Goal: Task Accomplishment & Management: Complete application form

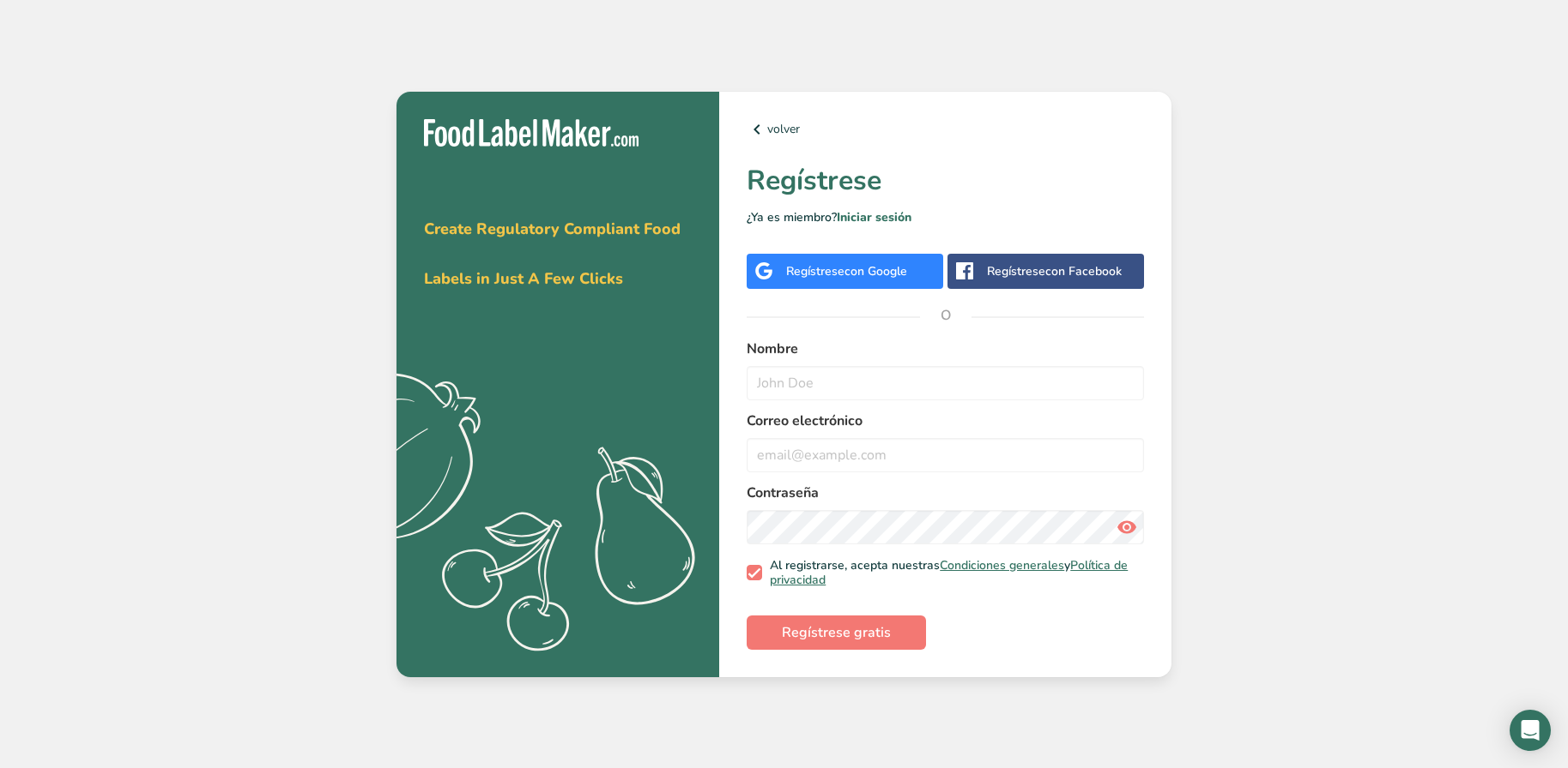
click at [1032, 274] on div "Regístrese con Facebook" at bounding box center [1054, 272] width 135 height 18
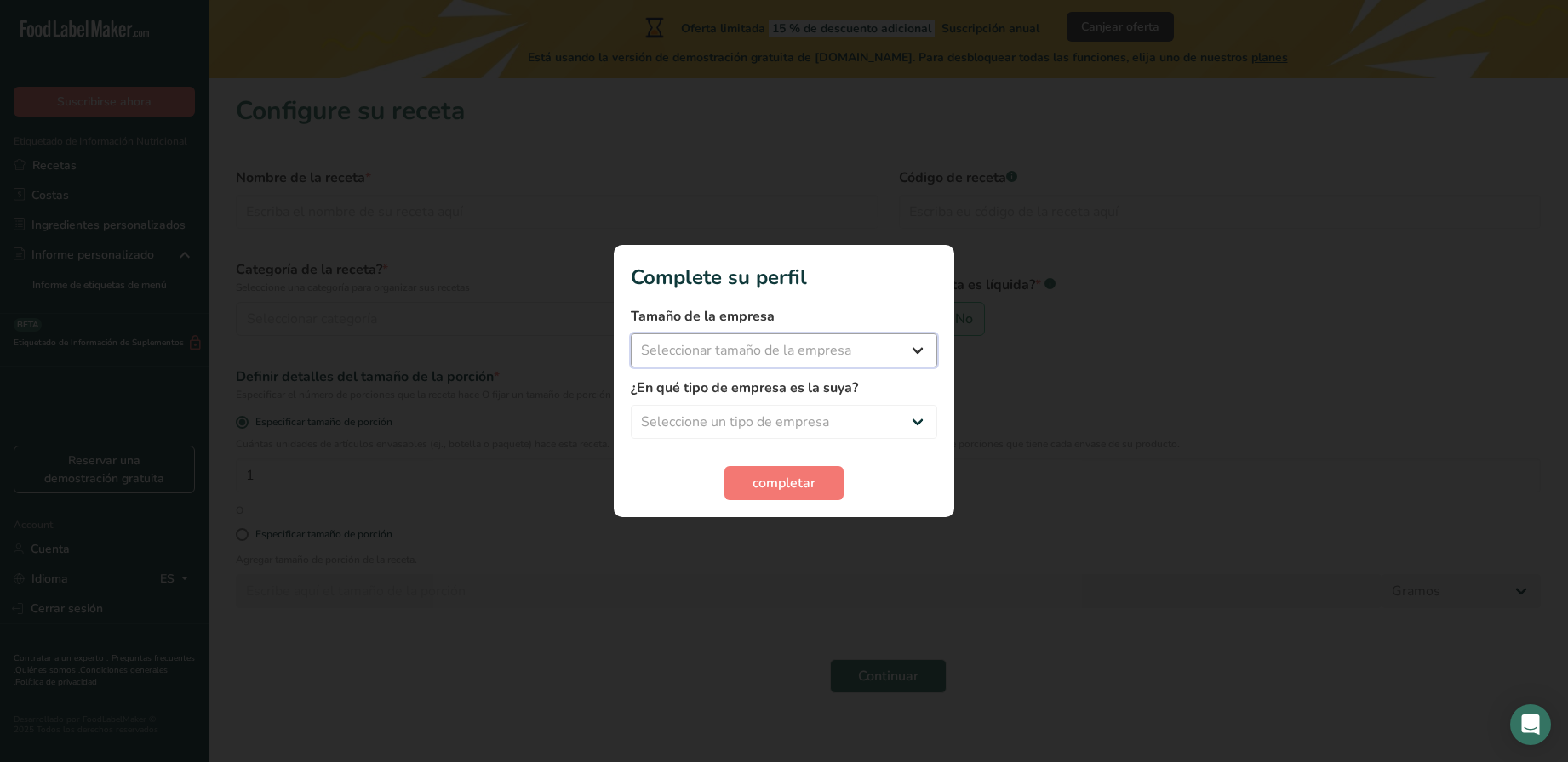
click at [875, 349] on select "Seleccionar tamaño de la empresa Menos de 10 empleados De 10 a 50 empleados De …" at bounding box center [784, 350] width 306 height 34
select select "1"
click at [630, 334] on select "Seleccionar tamaño de la empresa Menos de 10 empleados De 10 a 50 empleados De …" at bounding box center [784, 350] width 306 height 34
click at [723, 417] on select "Seleccione un tipo de empresa Fabricante de alimentos envasados Restaurante y c…" at bounding box center [784, 421] width 306 height 34
select select "1"
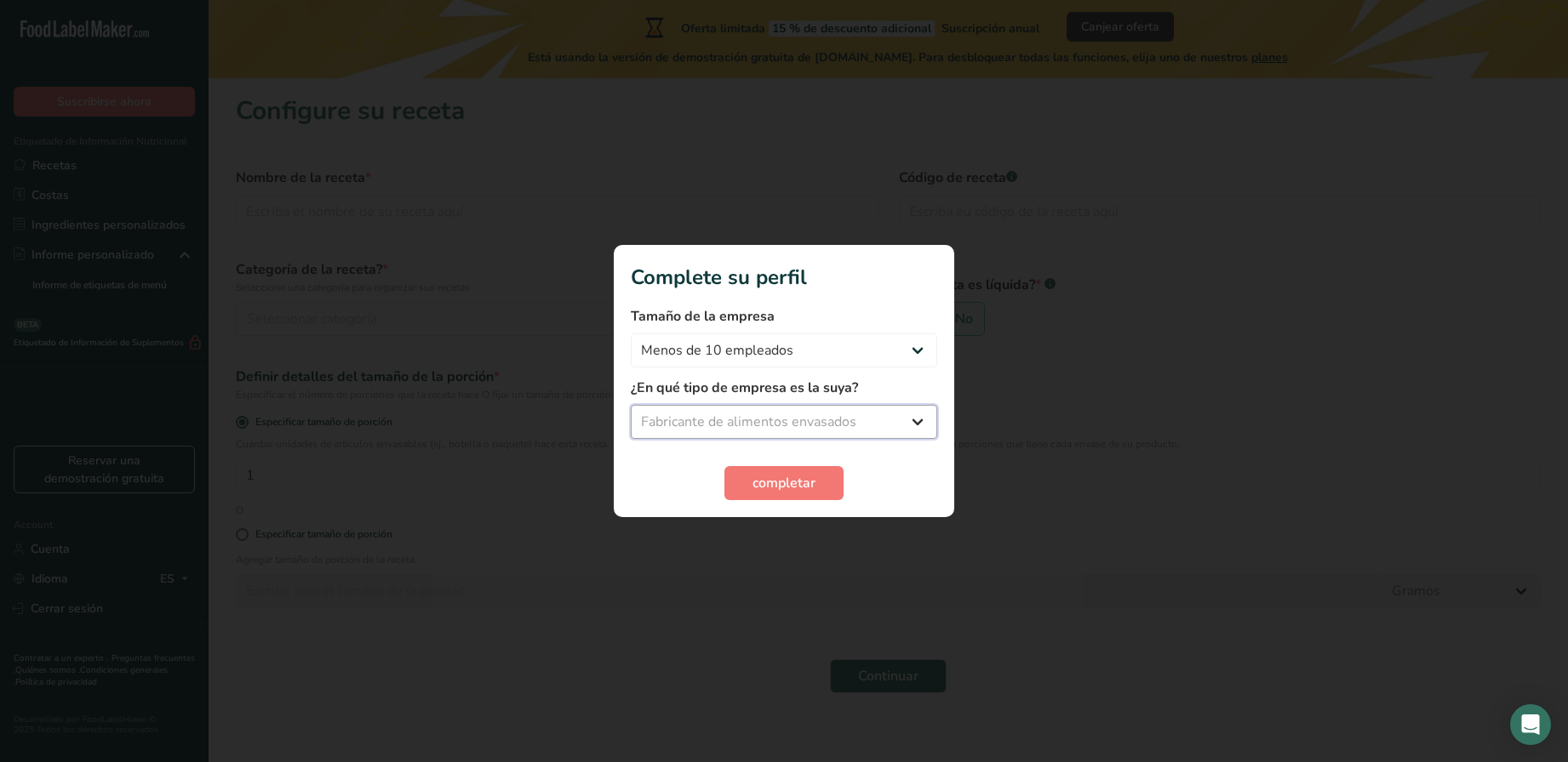
click at [630, 405] on select "Seleccione un tipo de empresa Fabricante de alimentos envasados Restaurante y c…" at bounding box center [784, 421] width 306 height 34
click at [784, 483] on span "completar" at bounding box center [784, 483] width 63 height 20
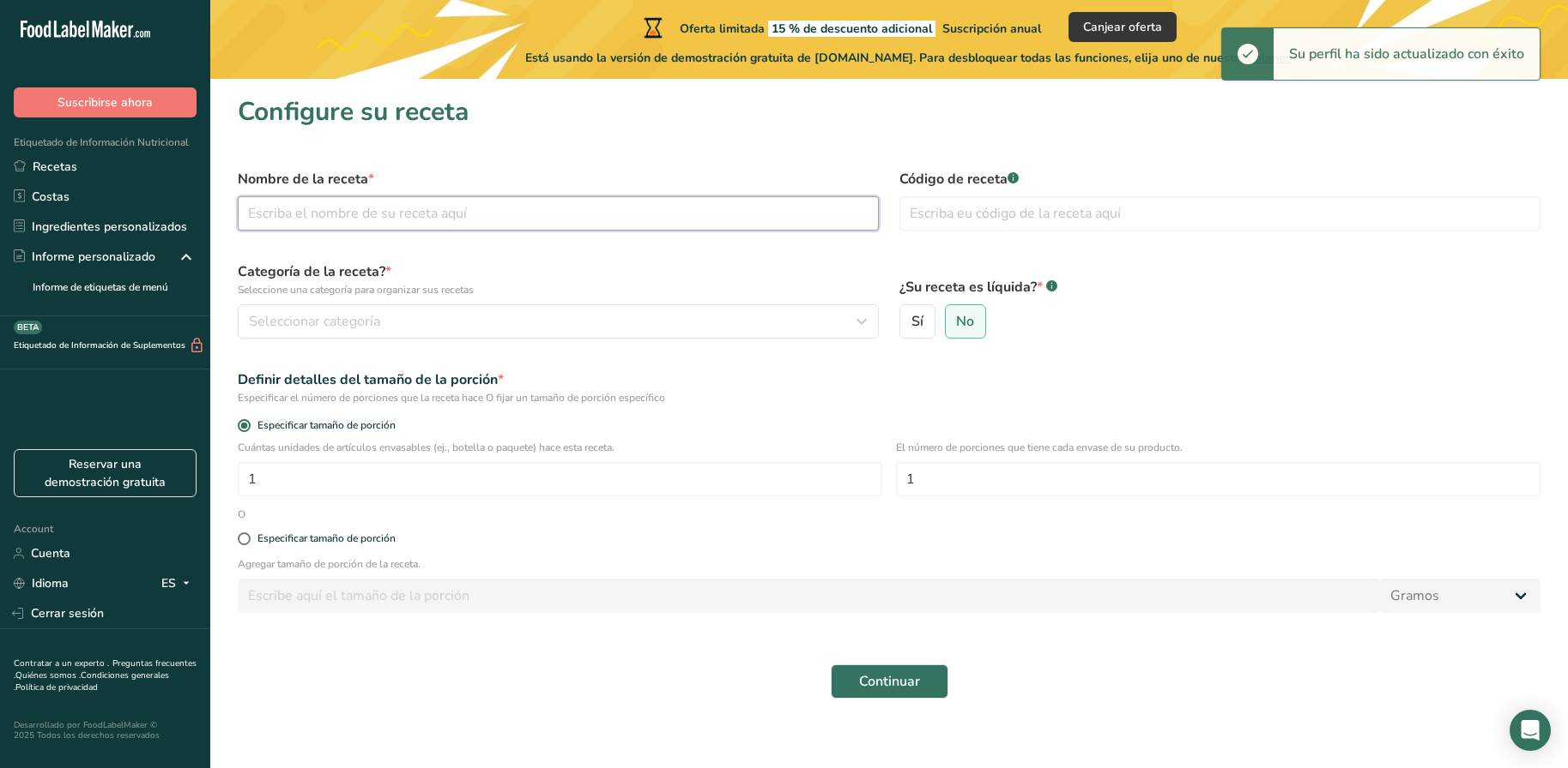
click at [365, 221] on input "text" at bounding box center [558, 212] width 641 height 34
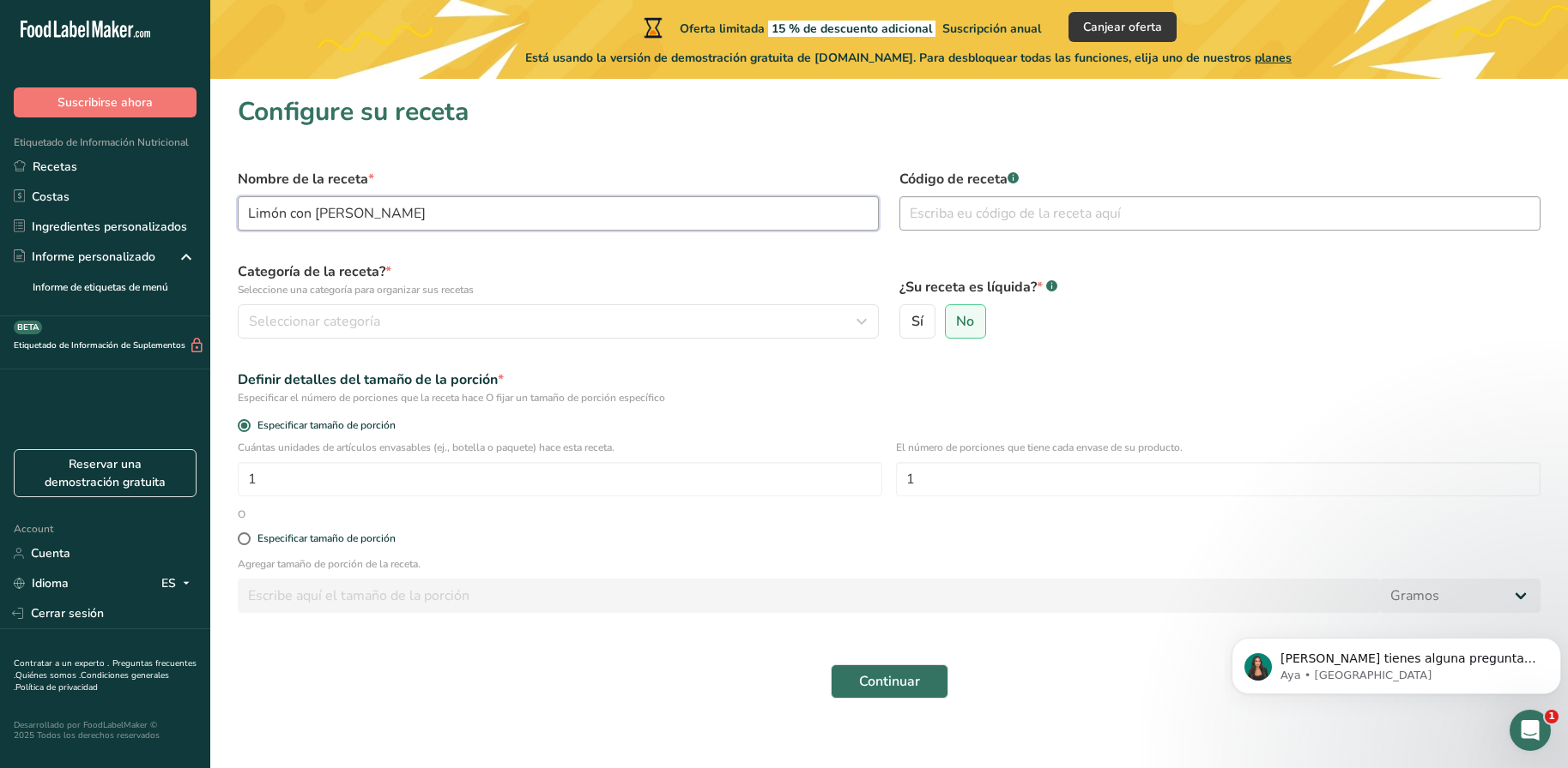
type input "Limón con [PERSON_NAME]"
click at [1062, 211] on input "text" at bounding box center [1220, 212] width 641 height 34
click at [1229, 349] on form "Nombre de la receta * Limón con Chía Código de receta .a-a{fill:#347362;}.b-a{f…" at bounding box center [889, 434] width 1323 height 551
click at [985, 204] on input "text" at bounding box center [1220, 212] width 641 height 34
type input "1720316122009"
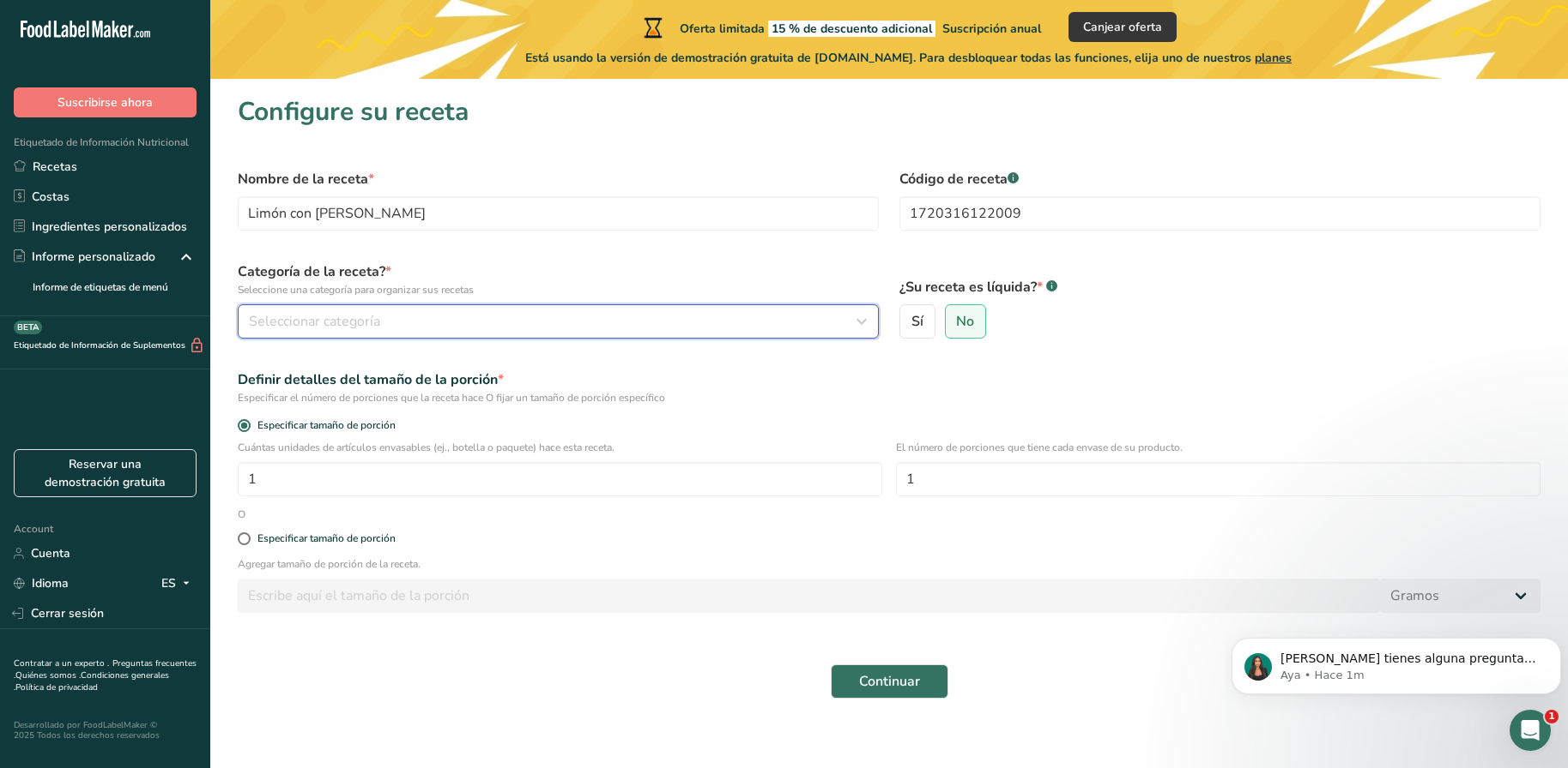
click at [344, 318] on span "Seleccionar categoría" at bounding box center [313, 321] width 131 height 20
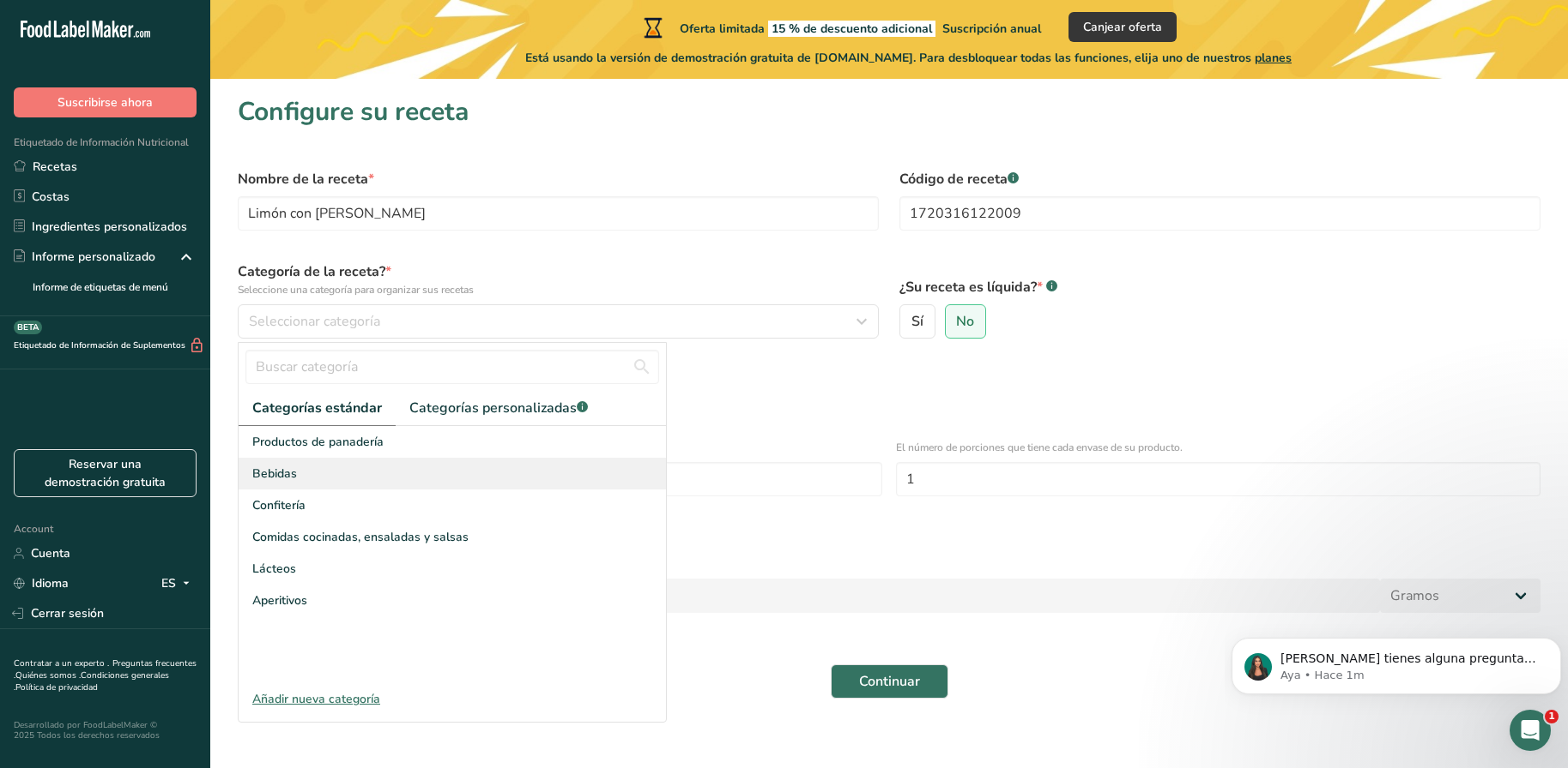
click at [338, 475] on div "Bebidas" at bounding box center [452, 473] width 427 height 32
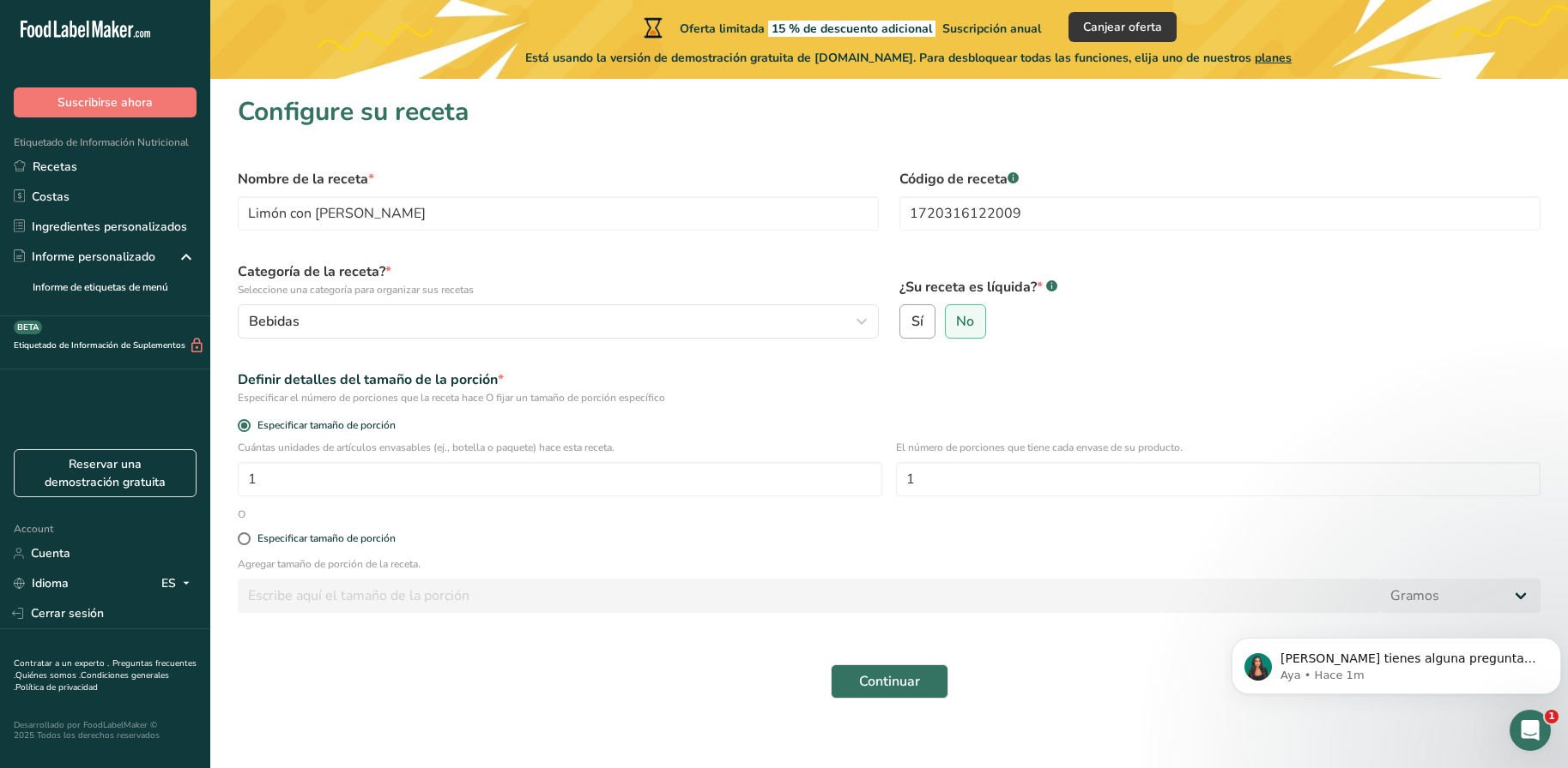
click at [926, 320] on label "Sí" at bounding box center [917, 321] width 36 height 34
click at [911, 320] on input "Sí" at bounding box center [905, 321] width 11 height 11
radio input "true"
radio input "false"
select select "22"
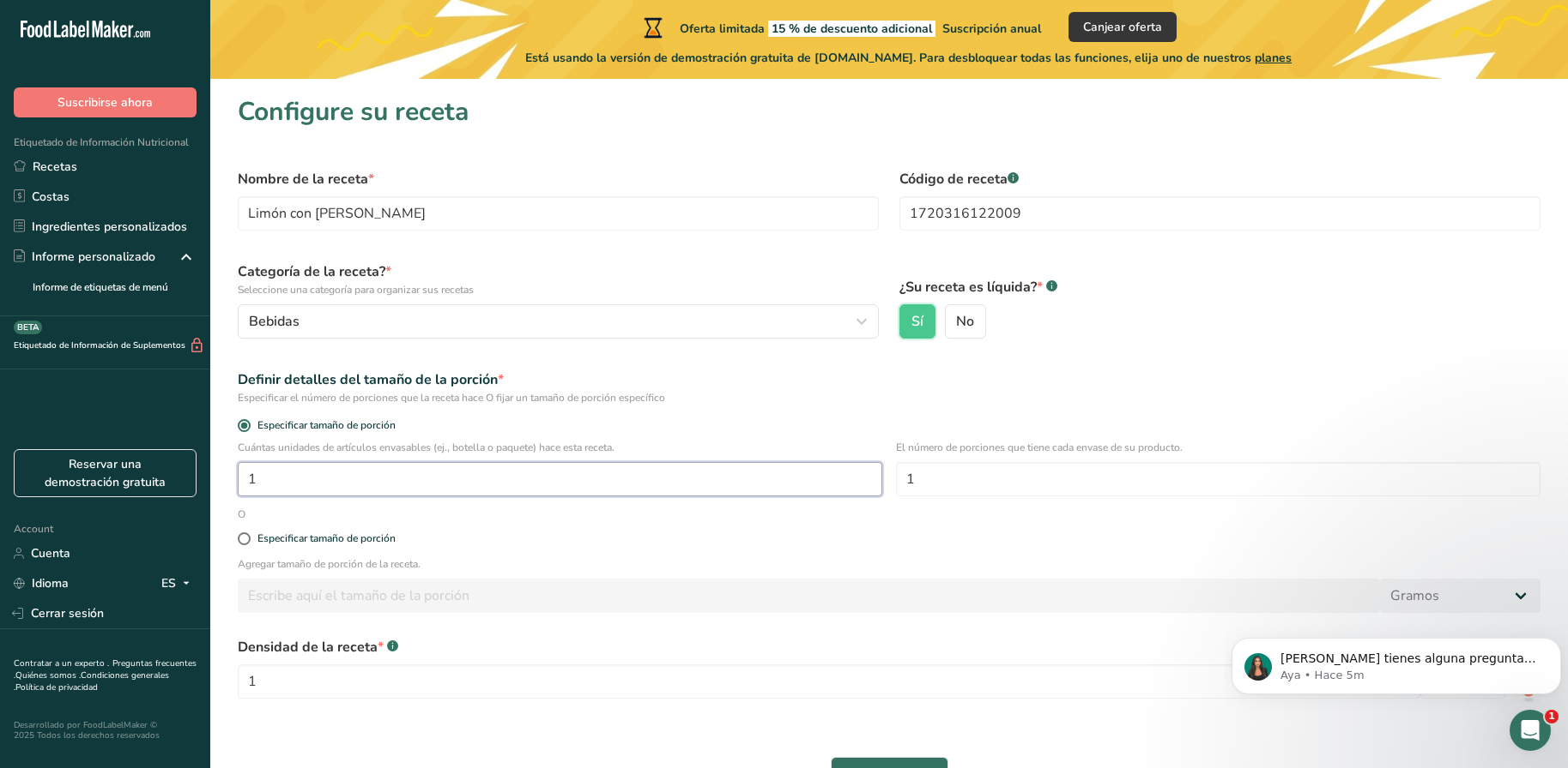
click at [344, 483] on input "1" at bounding box center [560, 479] width 644 height 34
click at [960, 488] on input "1" at bounding box center [1218, 479] width 644 height 34
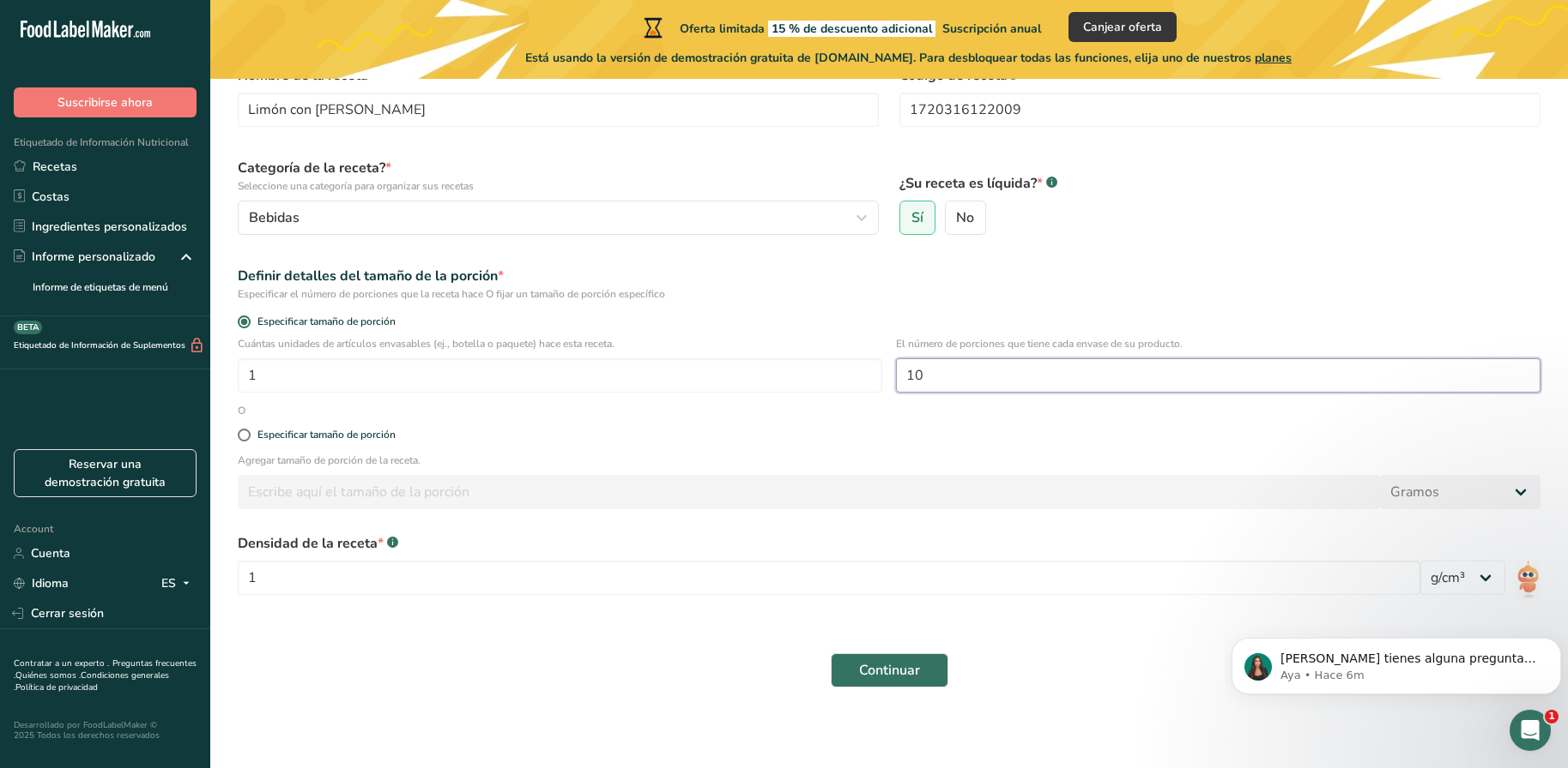
scroll to position [106, 0]
type input "10"
click at [304, 431] on div "Especificar tamaño de porción" at bounding box center [326, 432] width 138 height 13
click at [248, 431] on input "Especificar tamaño de porción" at bounding box center [243, 432] width 11 height 11
radio input "true"
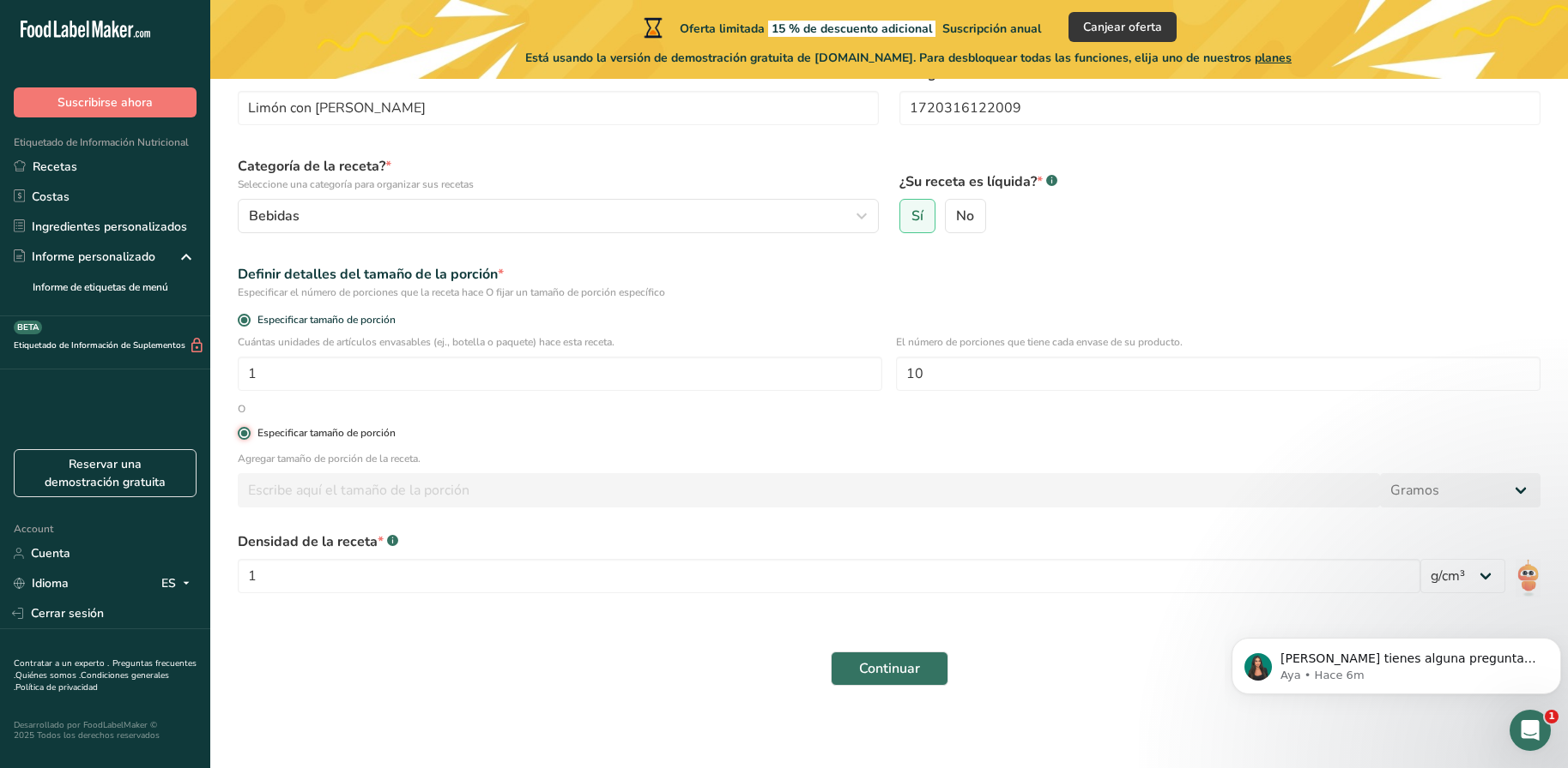
radio input "false"
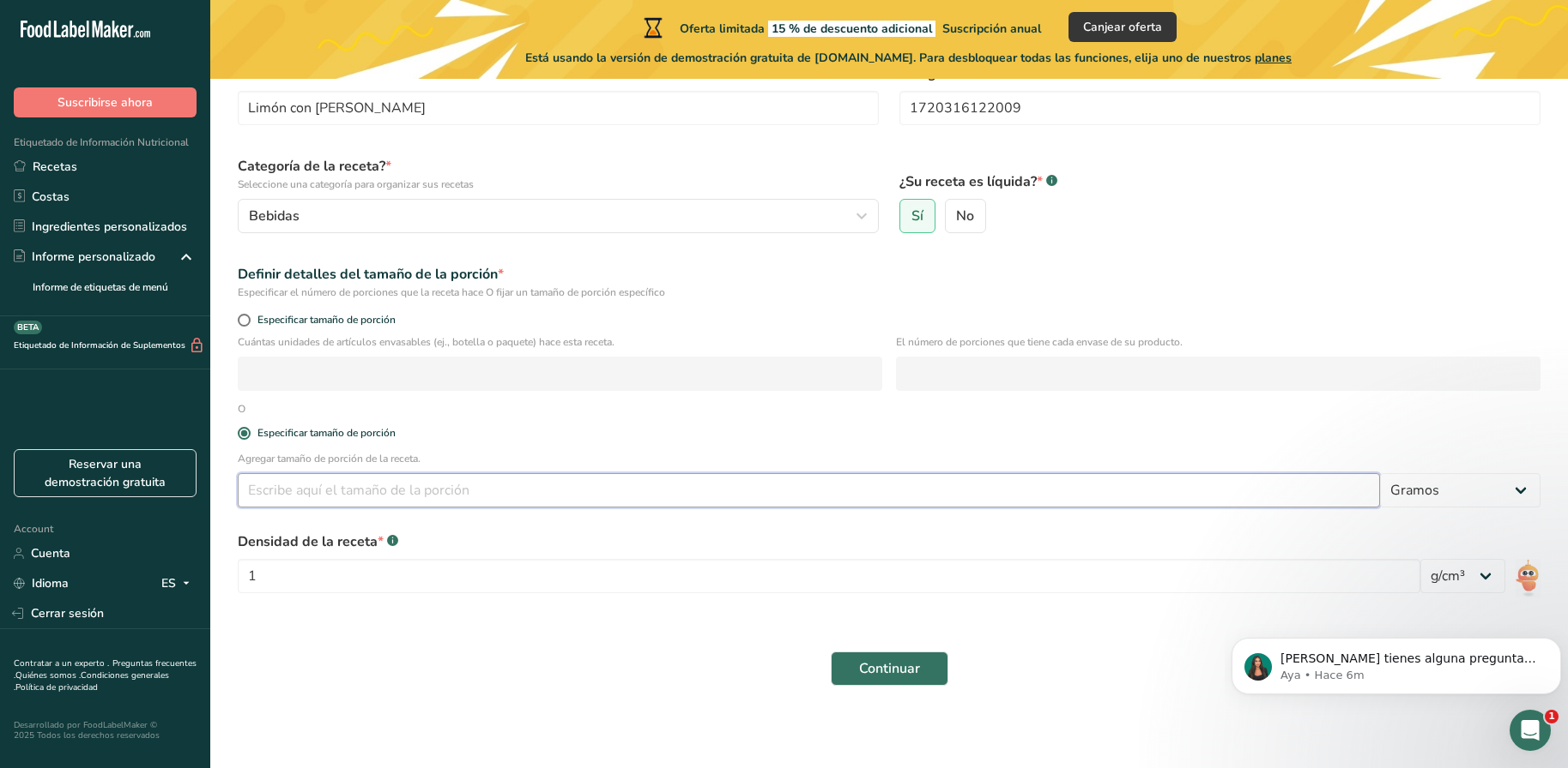
click at [372, 494] on input "number" at bounding box center [808, 490] width 1142 height 34
type input "100"
click at [1475, 500] on select "Gramos kg mg mcg libras onza [GEOGRAPHIC_DATA] mL onza líquida [GEOGRAPHIC_DATA…" at bounding box center [1459, 490] width 160 height 34
select select "17"
click at [1380, 473] on select "Gramos kg mg mcg libras onza [GEOGRAPHIC_DATA] mL onza líquida [GEOGRAPHIC_DATA…" at bounding box center [1459, 490] width 160 height 34
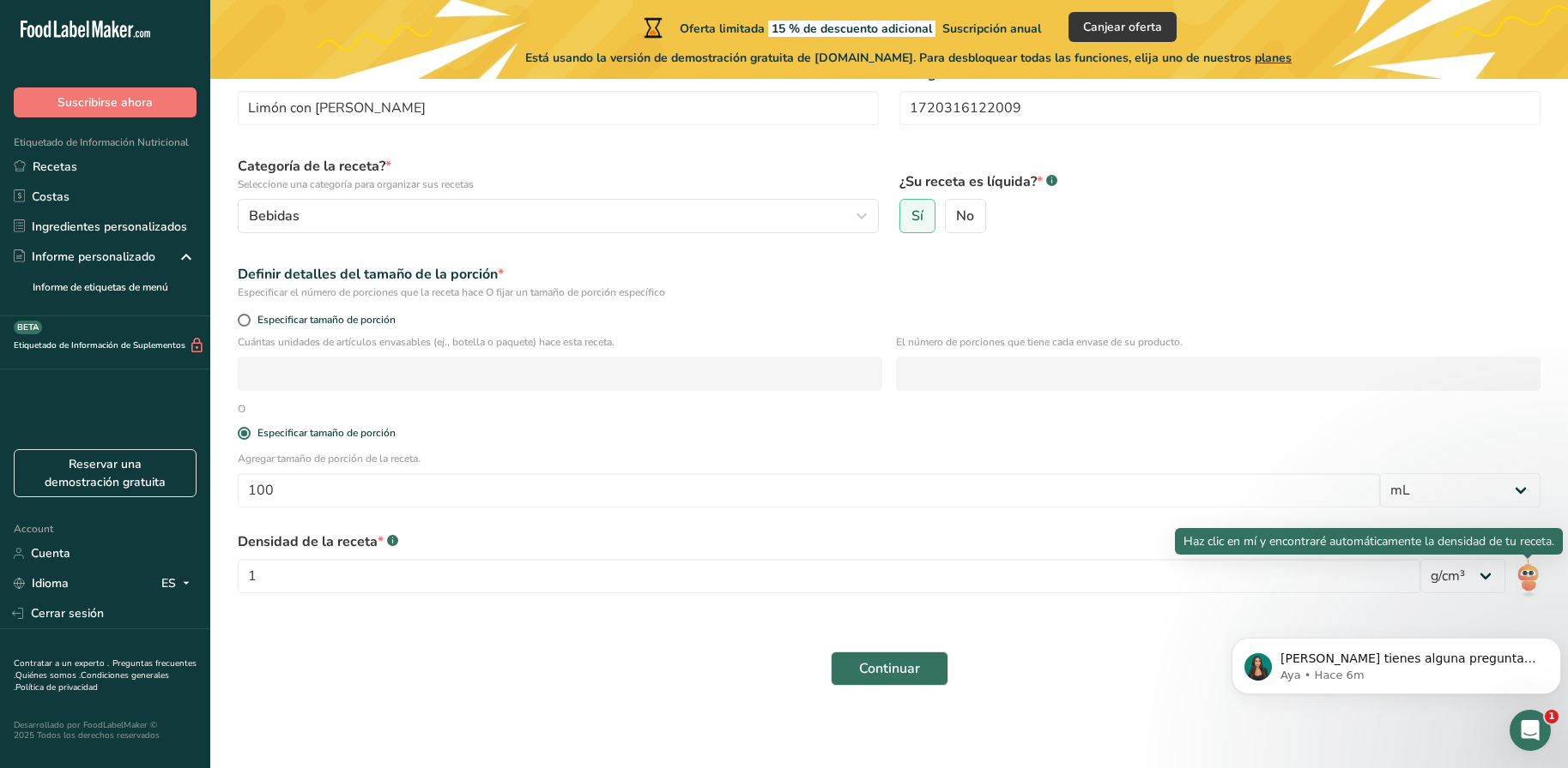
click at [1531, 586] on img at bounding box center [1528, 579] width 25 height 39
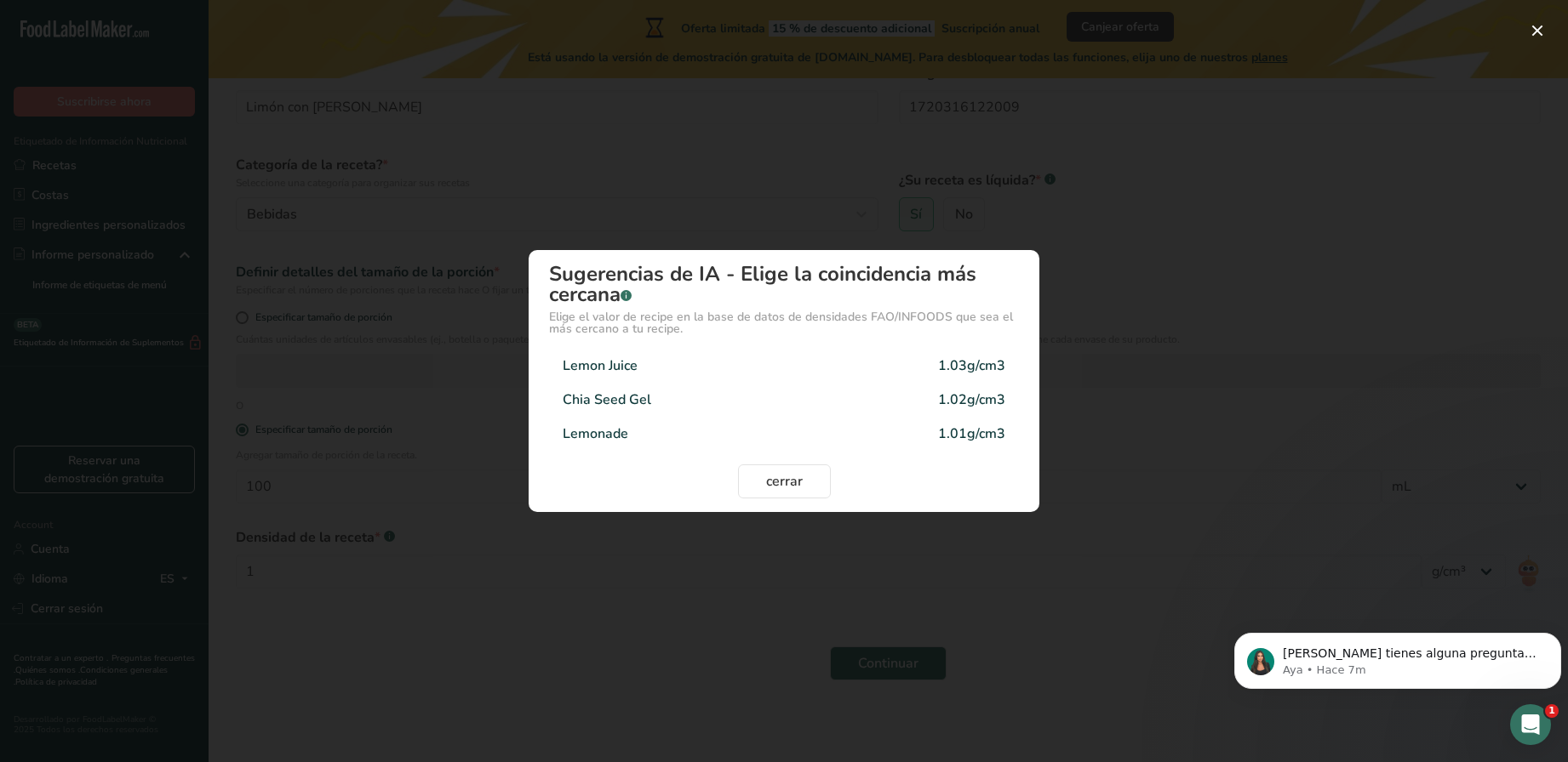
click at [688, 424] on div "Lemonade 1.01g/cm3" at bounding box center [784, 433] width 470 height 34
type input "1.01"
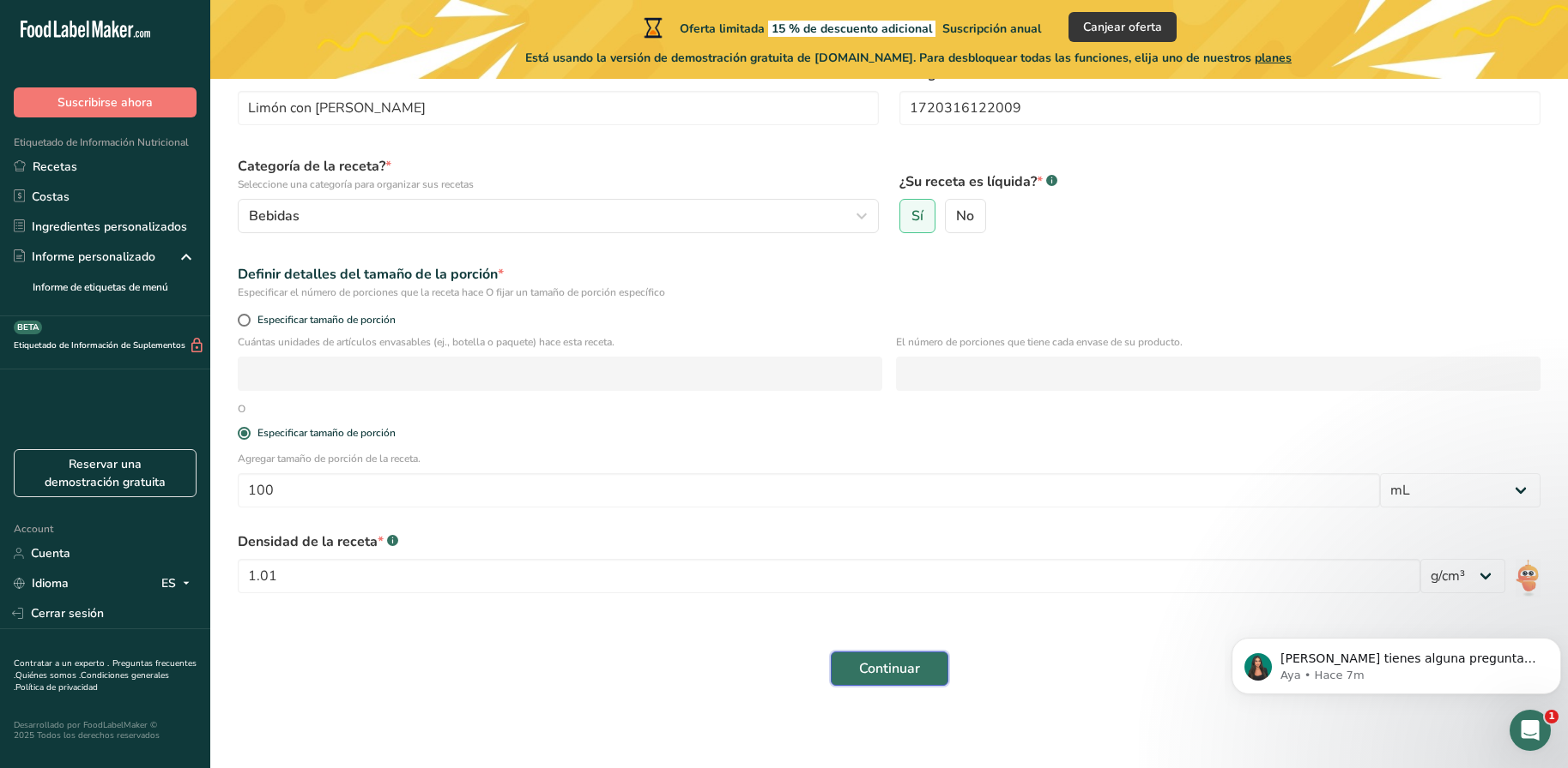
click at [884, 670] on span "Continuar" at bounding box center [889, 668] width 61 height 20
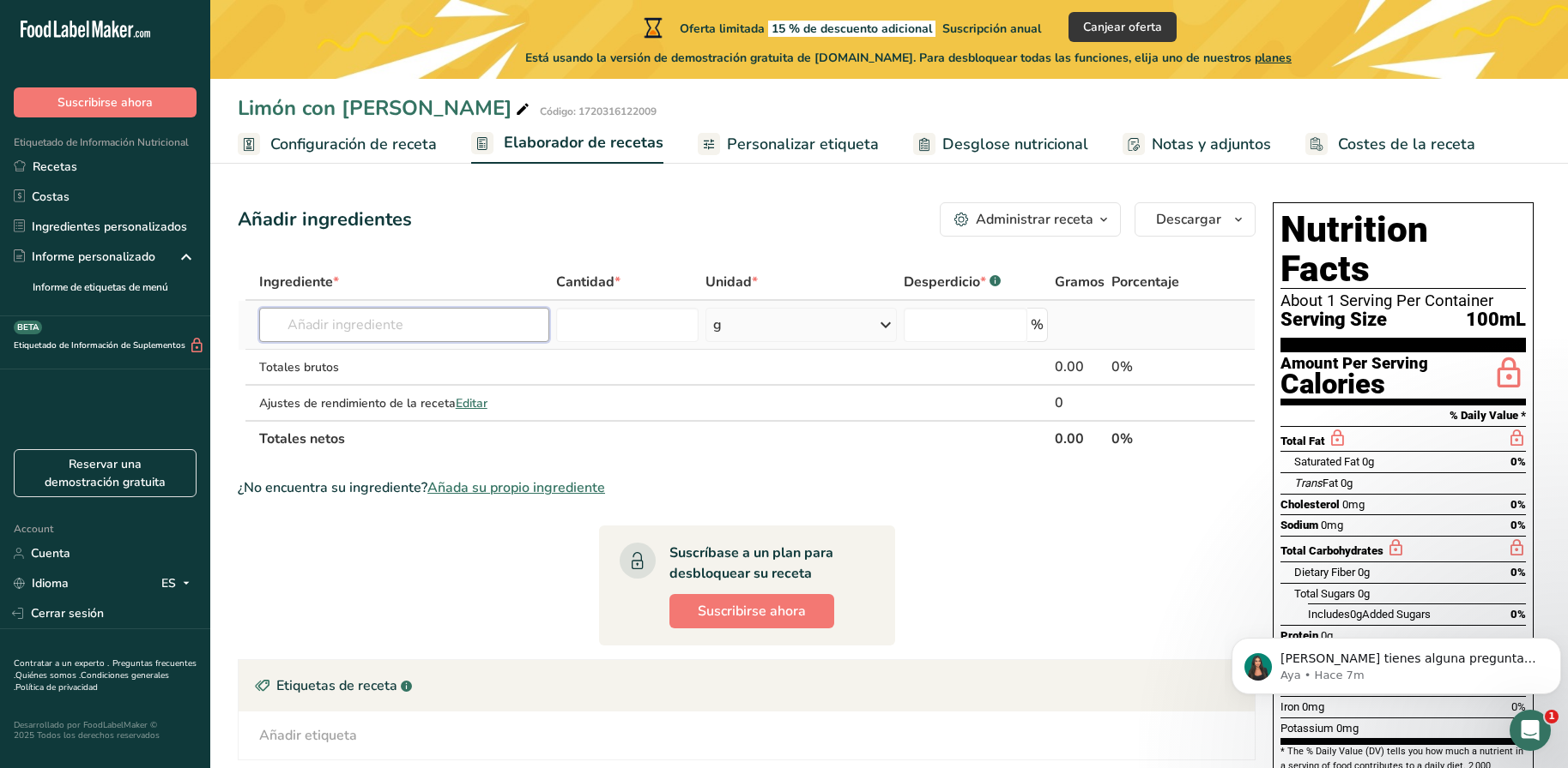
click at [465, 322] on input "text" at bounding box center [404, 324] width 290 height 34
click at [408, 321] on input "text" at bounding box center [404, 324] width 290 height 34
click at [365, 325] on input "text" at bounding box center [404, 324] width 290 height 34
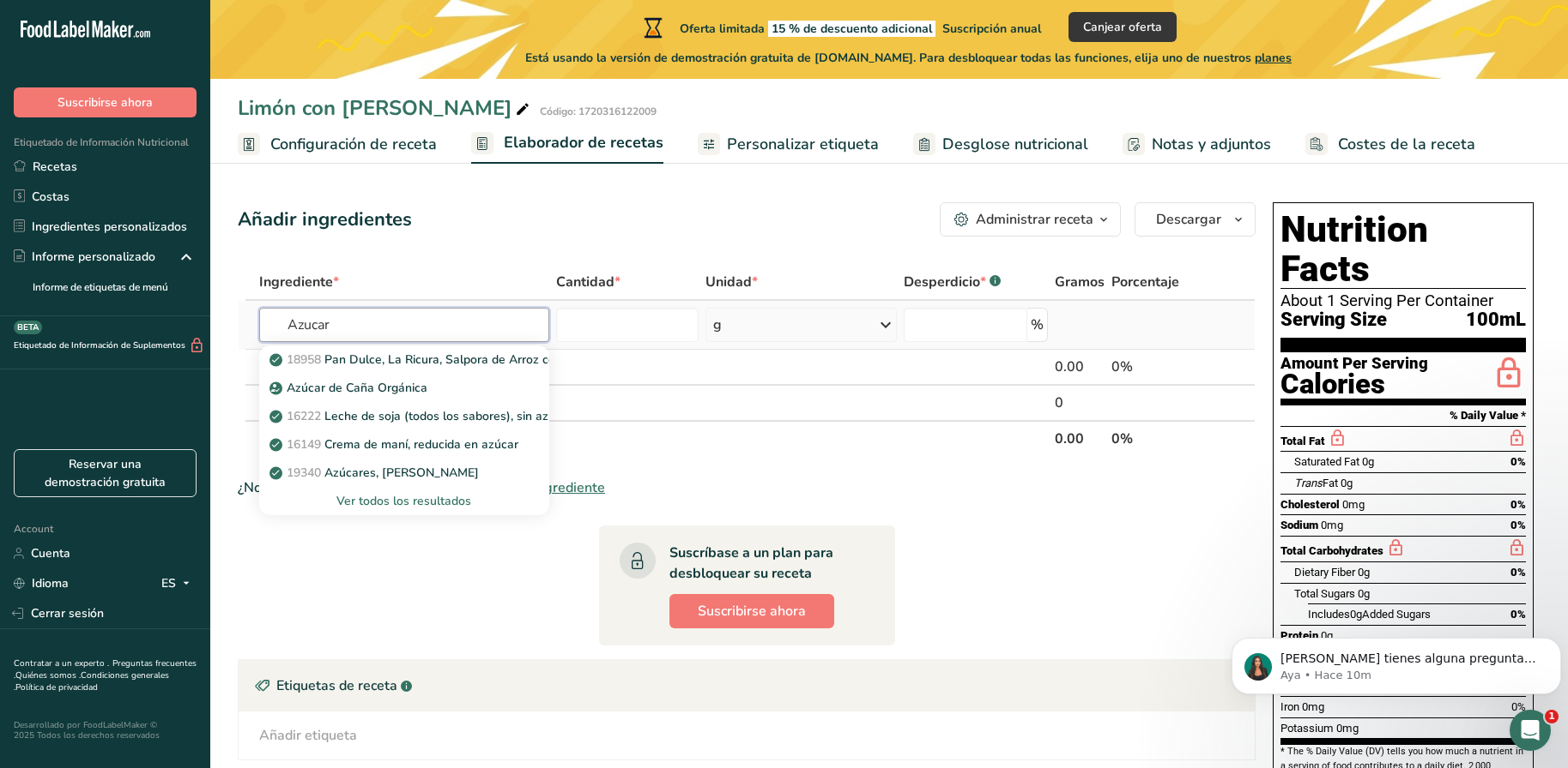
type input "Azucar"
click at [379, 501] on div "Ver todos los resultados" at bounding box center [404, 501] width 263 height 18
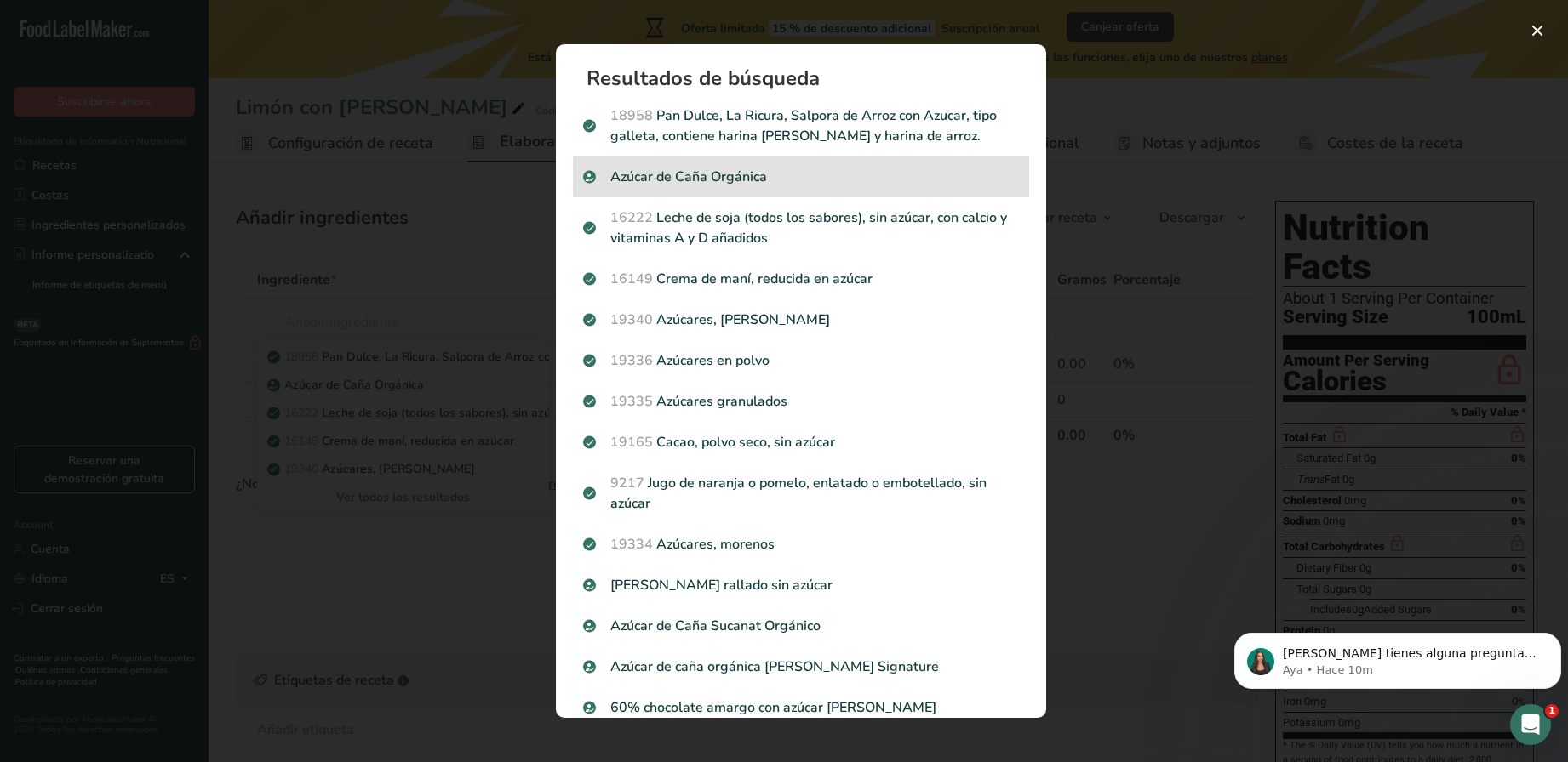
click at [716, 170] on p "Azúcar de Caña Orgánica" at bounding box center [801, 176] width 436 height 20
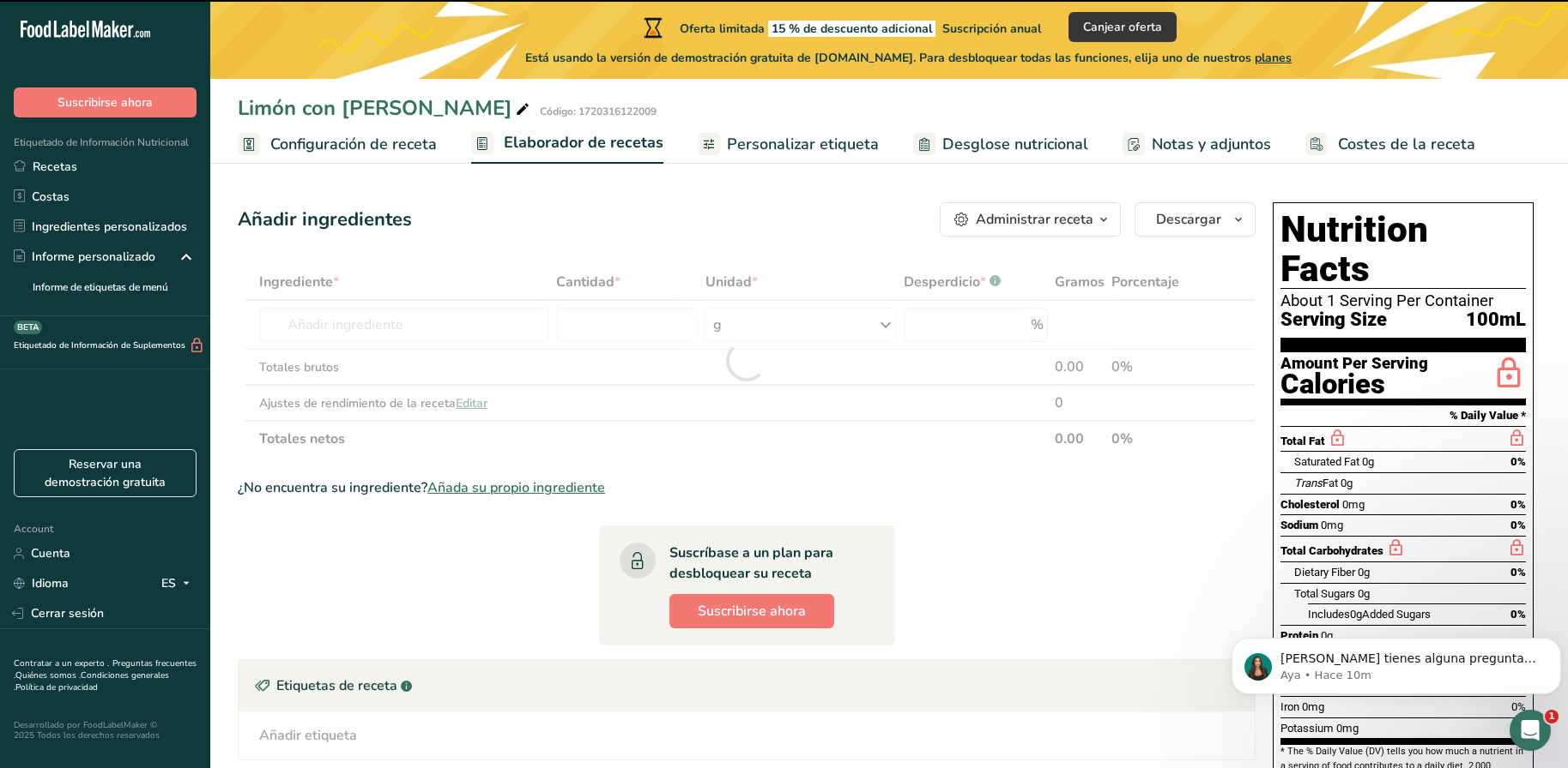
type input "0"
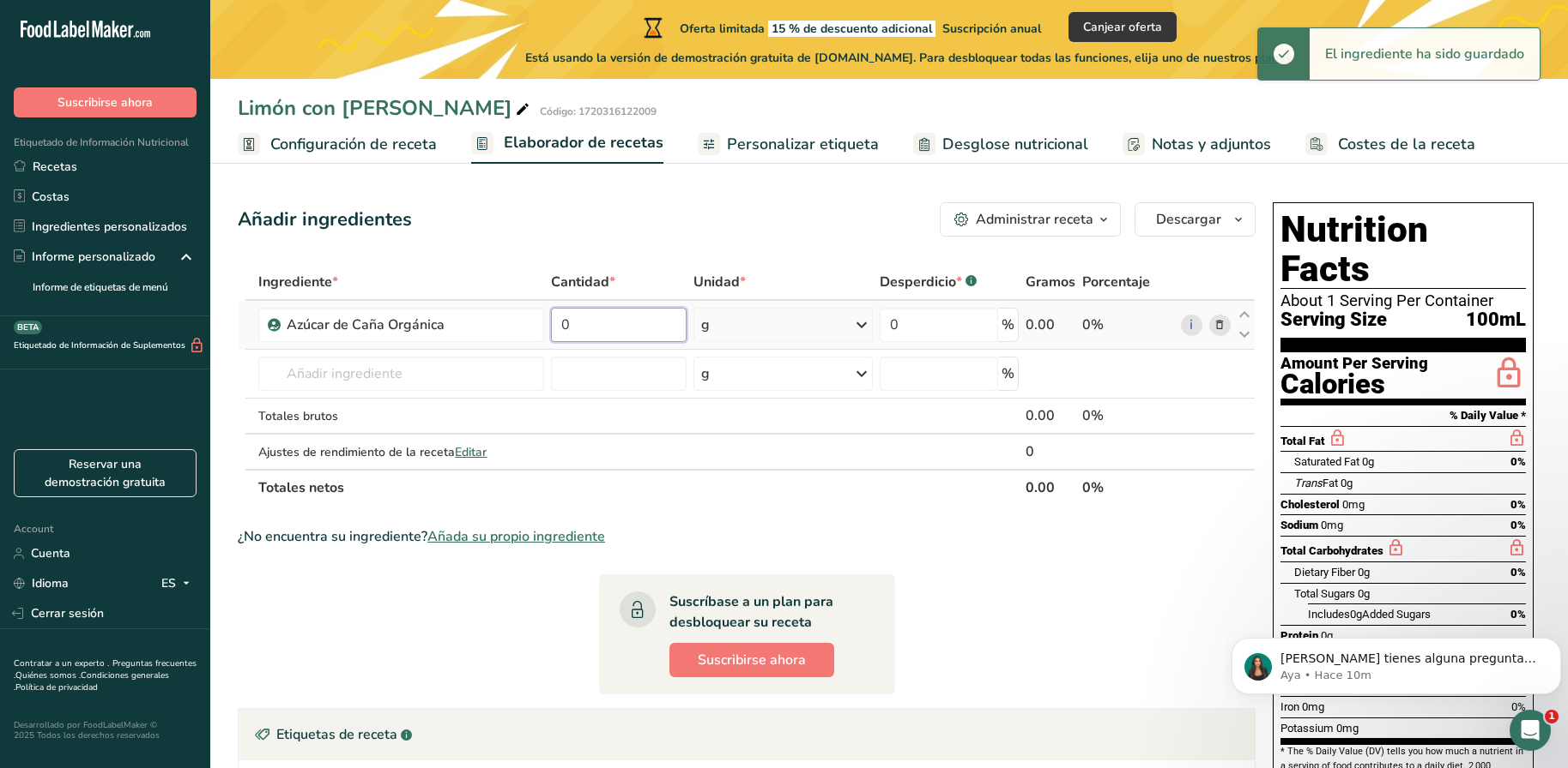
click at [640, 318] on input "0" at bounding box center [619, 324] width 136 height 34
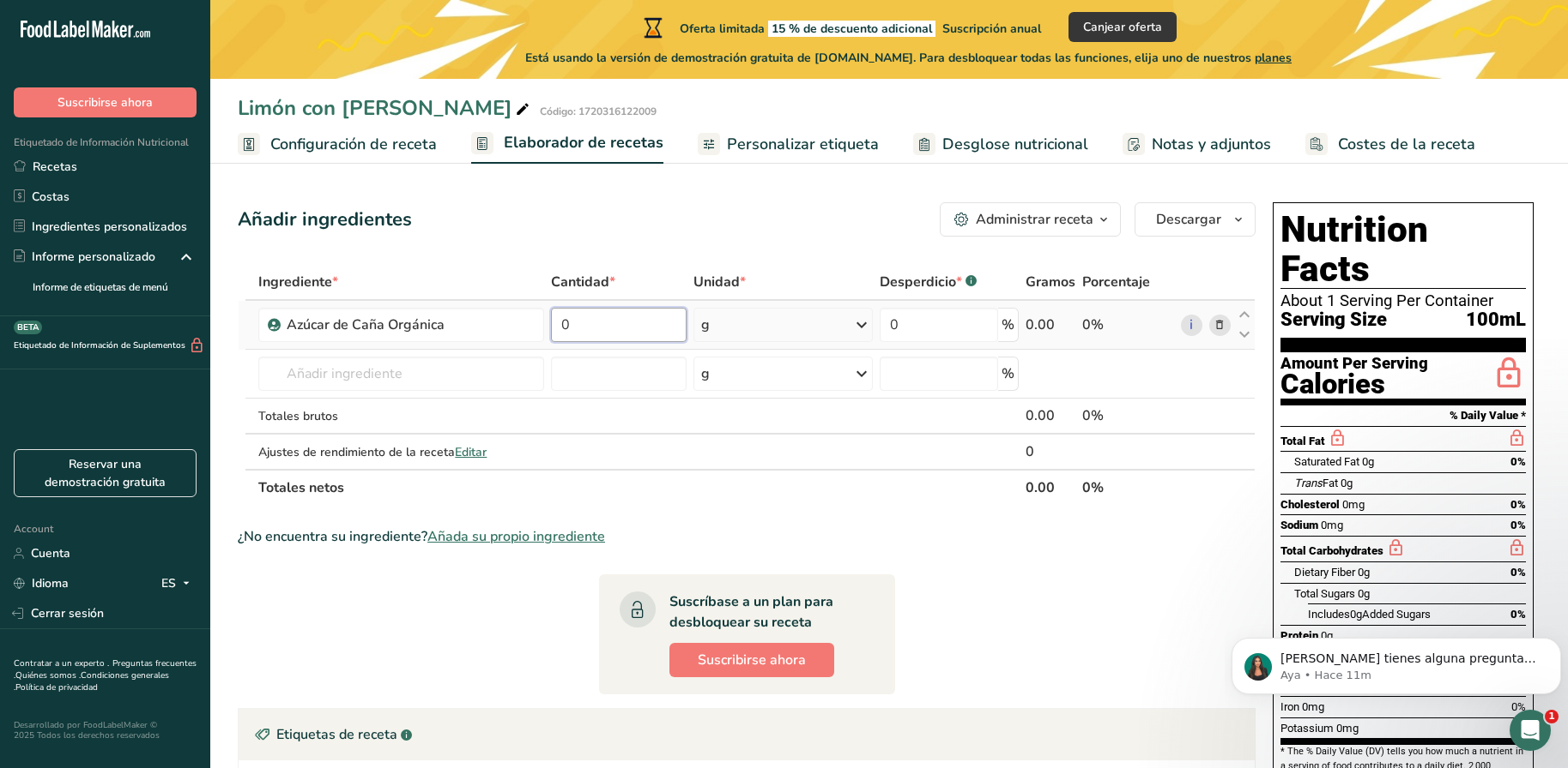
click at [630, 329] on input "0" at bounding box center [619, 324] width 136 height 34
drag, startPoint x: 665, startPoint y: 327, endPoint x: 653, endPoint y: 327, distance: 12.0
click at [662, 327] on input "0" at bounding box center [619, 324] width 136 height 34
drag, startPoint x: 634, startPoint y: 330, endPoint x: 528, endPoint y: 321, distance: 106.4
click at [528, 321] on tr "Azúcar de Caña Orgánica 0 g Unidades de peso g kg mg Ver más Unidades de volume…" at bounding box center [746, 325] width 1016 height 48
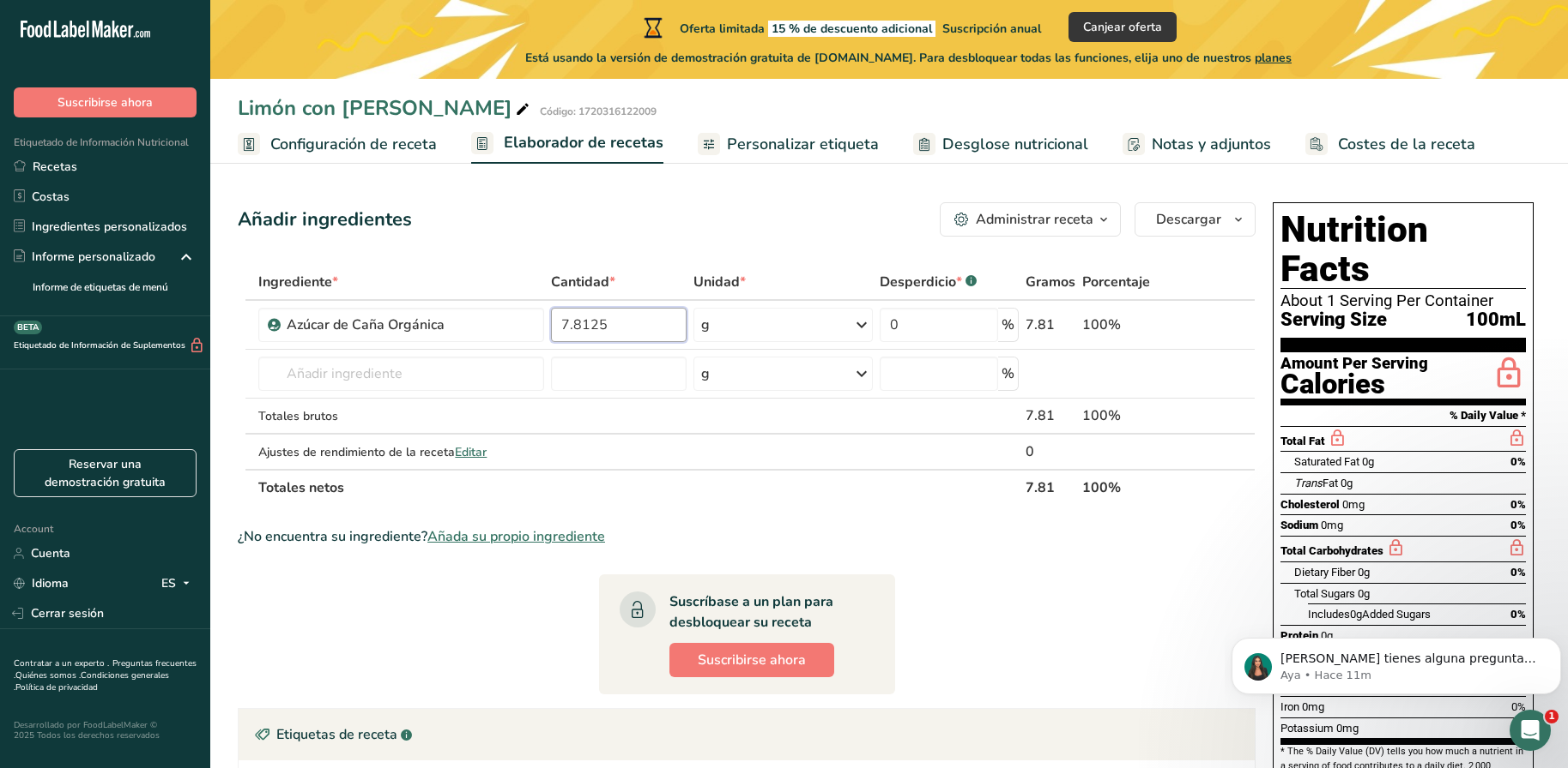
type input "7.8125"
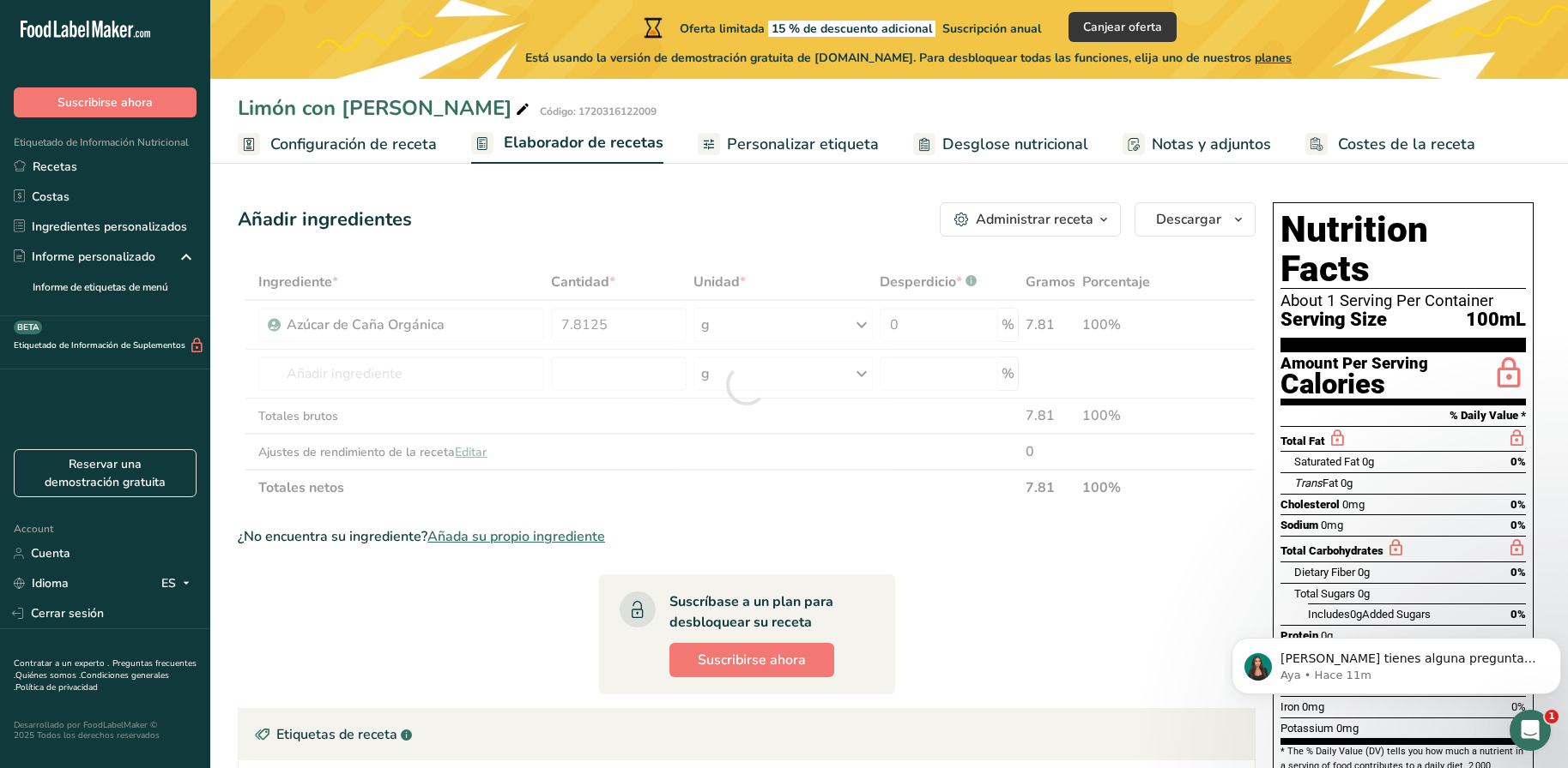
click at [804, 550] on section "Ingrediente * Cantidad * Unidad * Desperdicio * .a-a{fill:#347362;}.b-a{fill:#f…" at bounding box center [746, 666] width 1018 height 806
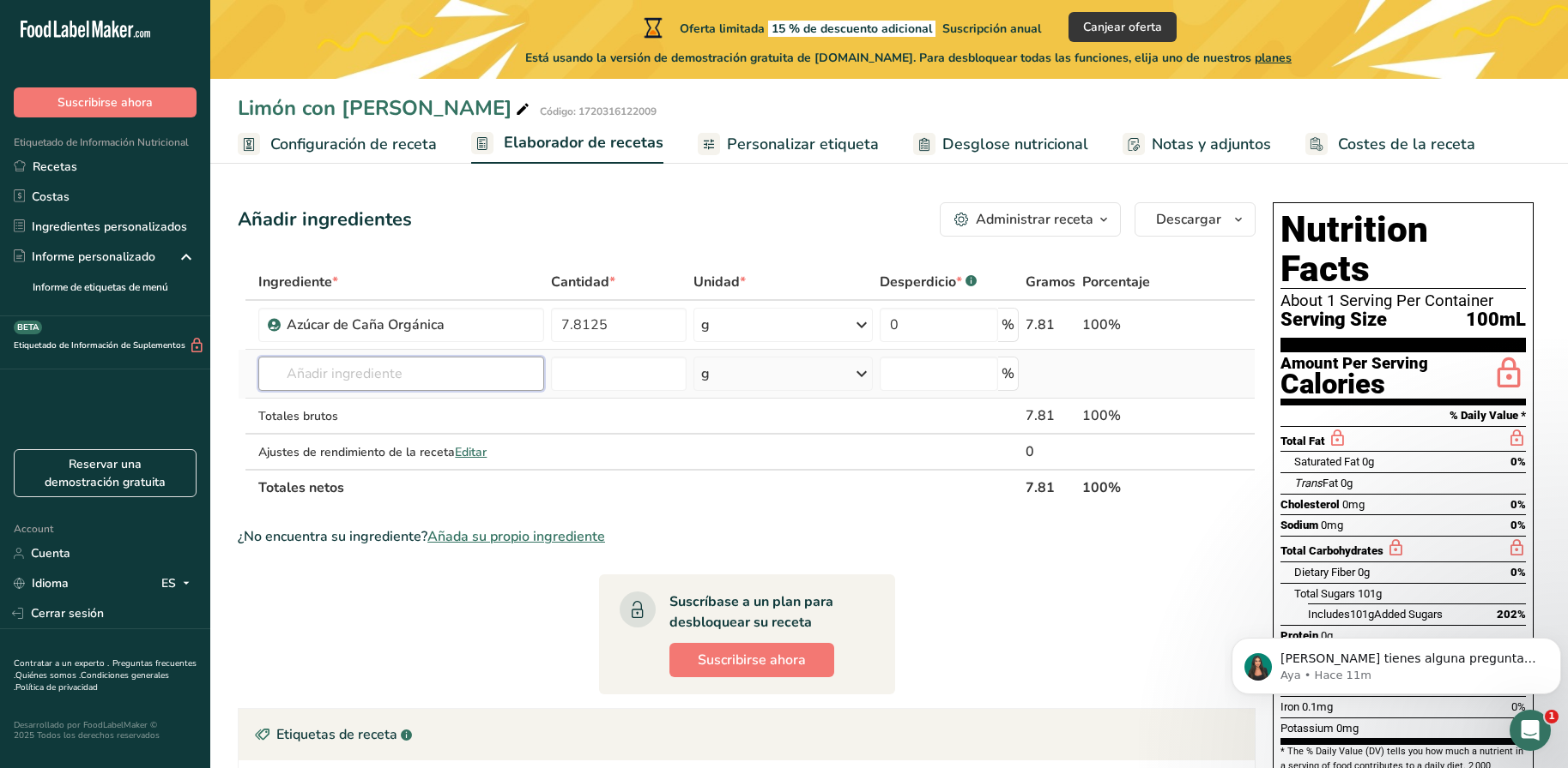
click at [382, 381] on input "text" at bounding box center [401, 373] width 285 height 34
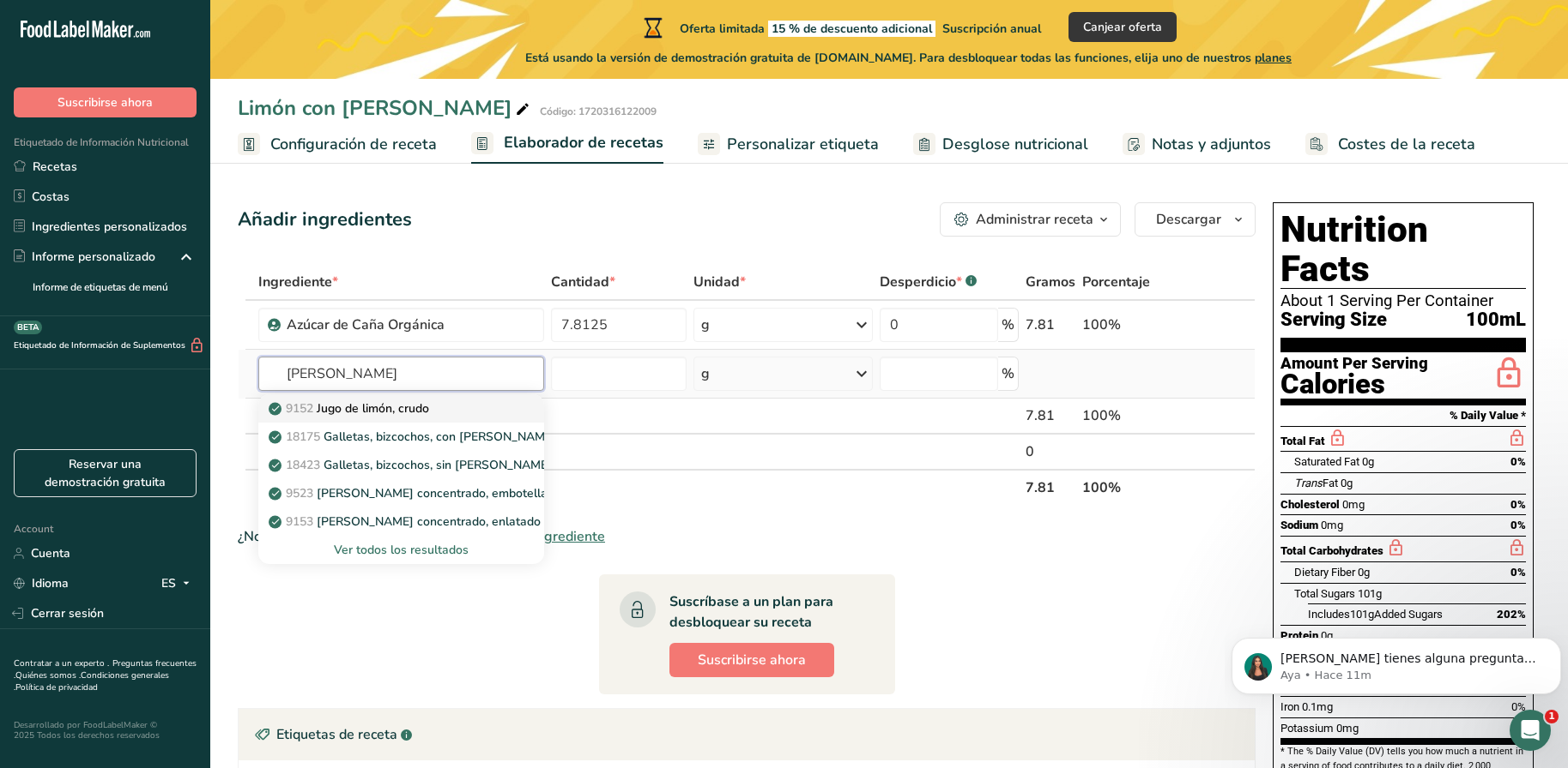
type input "[PERSON_NAME]"
click at [380, 411] on p "9152 [PERSON_NAME], crudo" at bounding box center [350, 408] width 157 height 18
type input "Lemon juice, raw"
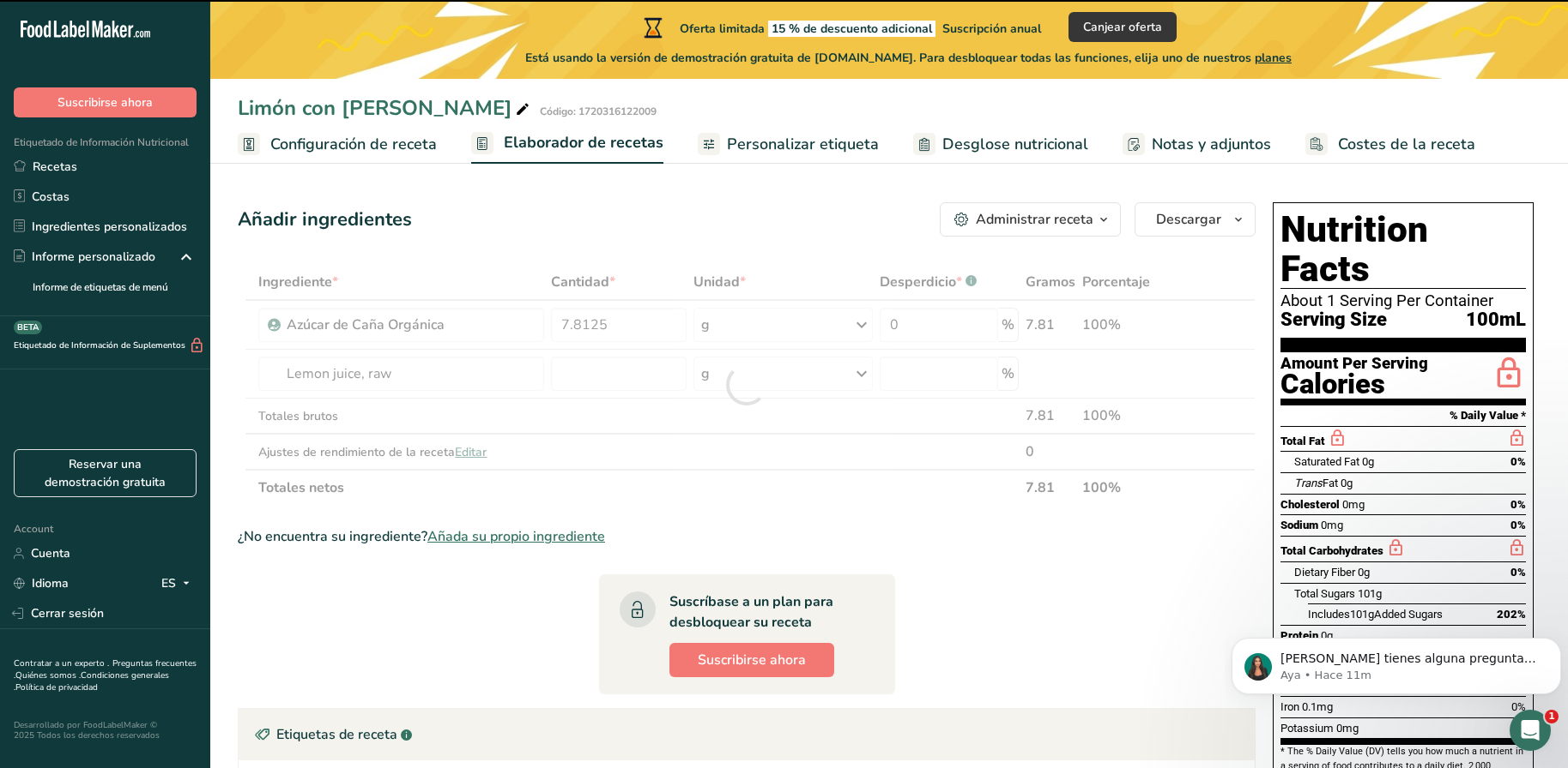
type input "0"
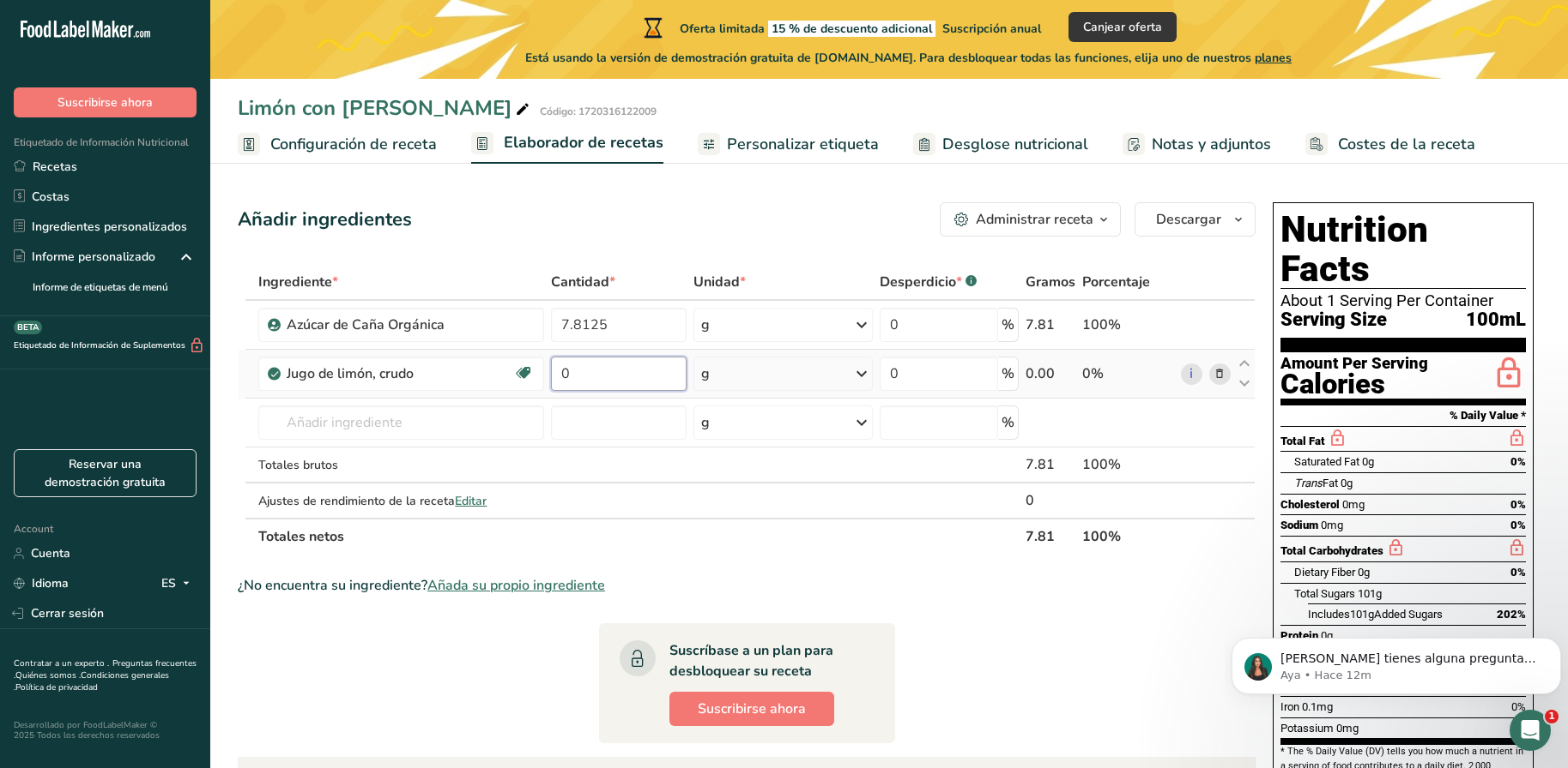
click at [604, 382] on input "0" at bounding box center [619, 373] width 136 height 34
drag, startPoint x: 604, startPoint y: 382, endPoint x: 553, endPoint y: 376, distance: 51.4
click at [553, 376] on input "0" at bounding box center [619, 373] width 136 height 34
type input "3.125"
click at [981, 582] on div "¿No encuentra su ingrediente? Añada su propio ingrediente" at bounding box center [746, 585] width 1018 height 20
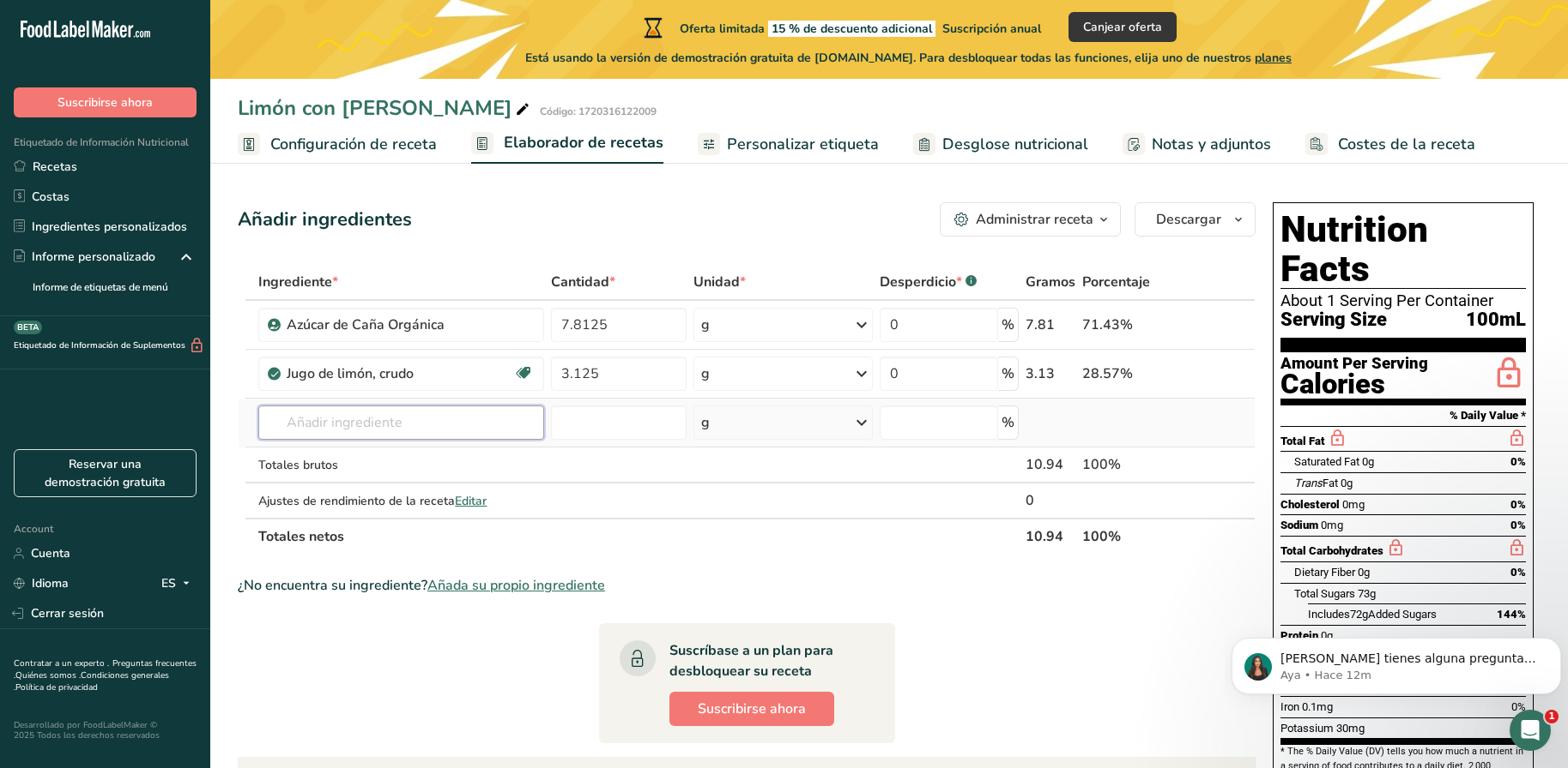
click at [432, 434] on input "text" at bounding box center [401, 422] width 285 height 34
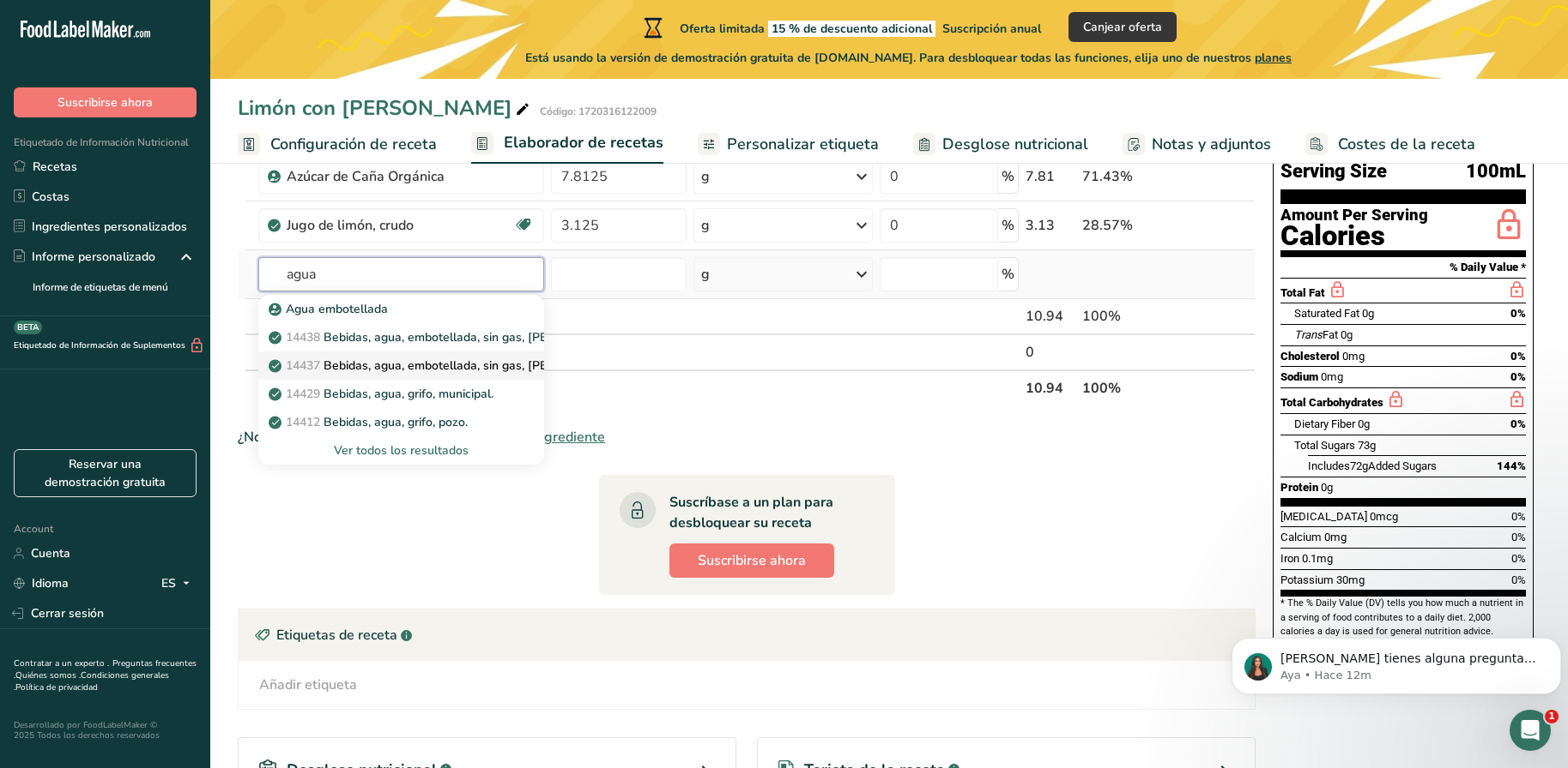
scroll to position [172, 0]
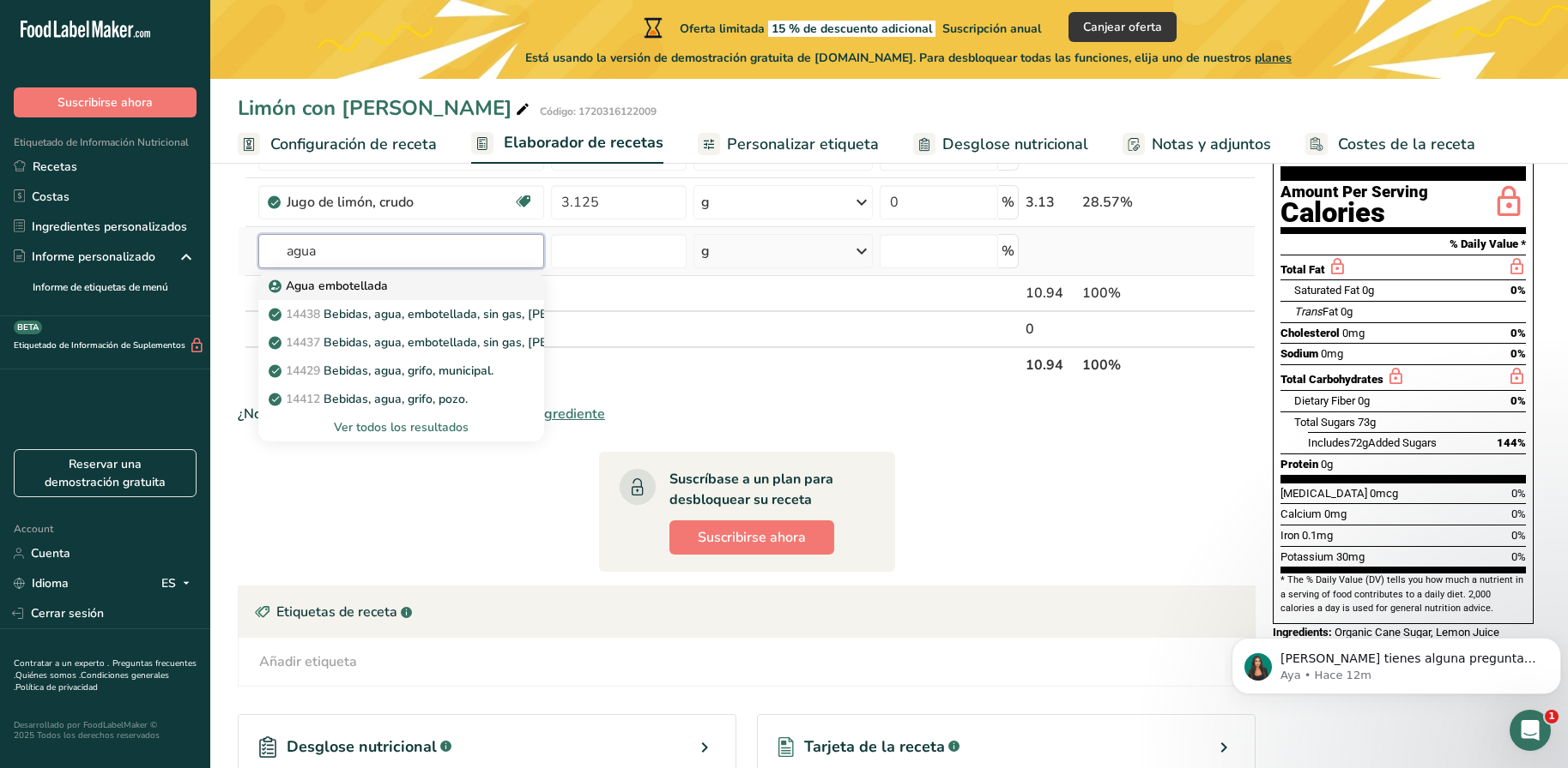
type input "agua"
click at [346, 275] on link "Agua embotellada" at bounding box center [401, 285] width 285 height 28
type input "Water, bottled"
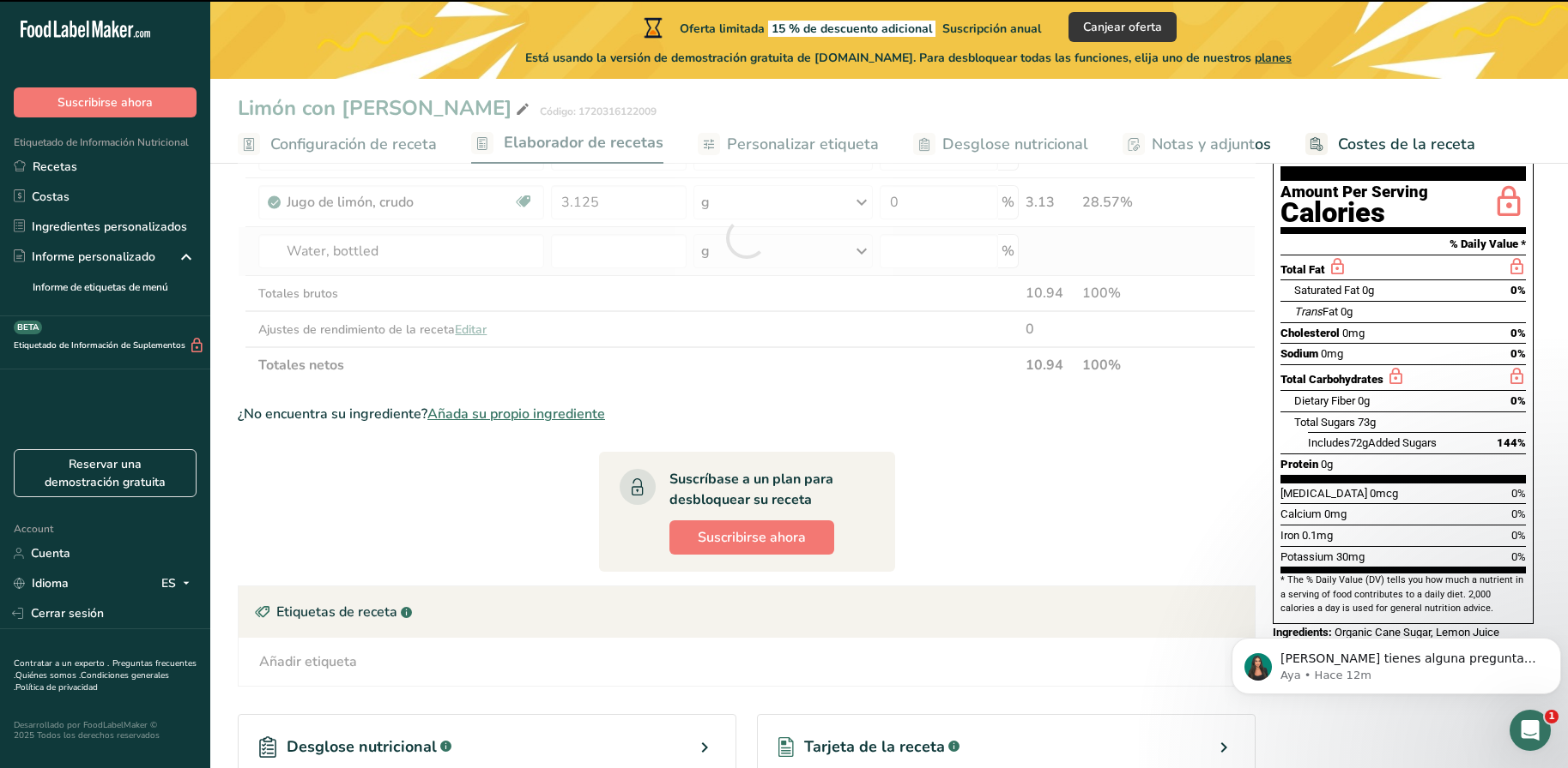
type input "0"
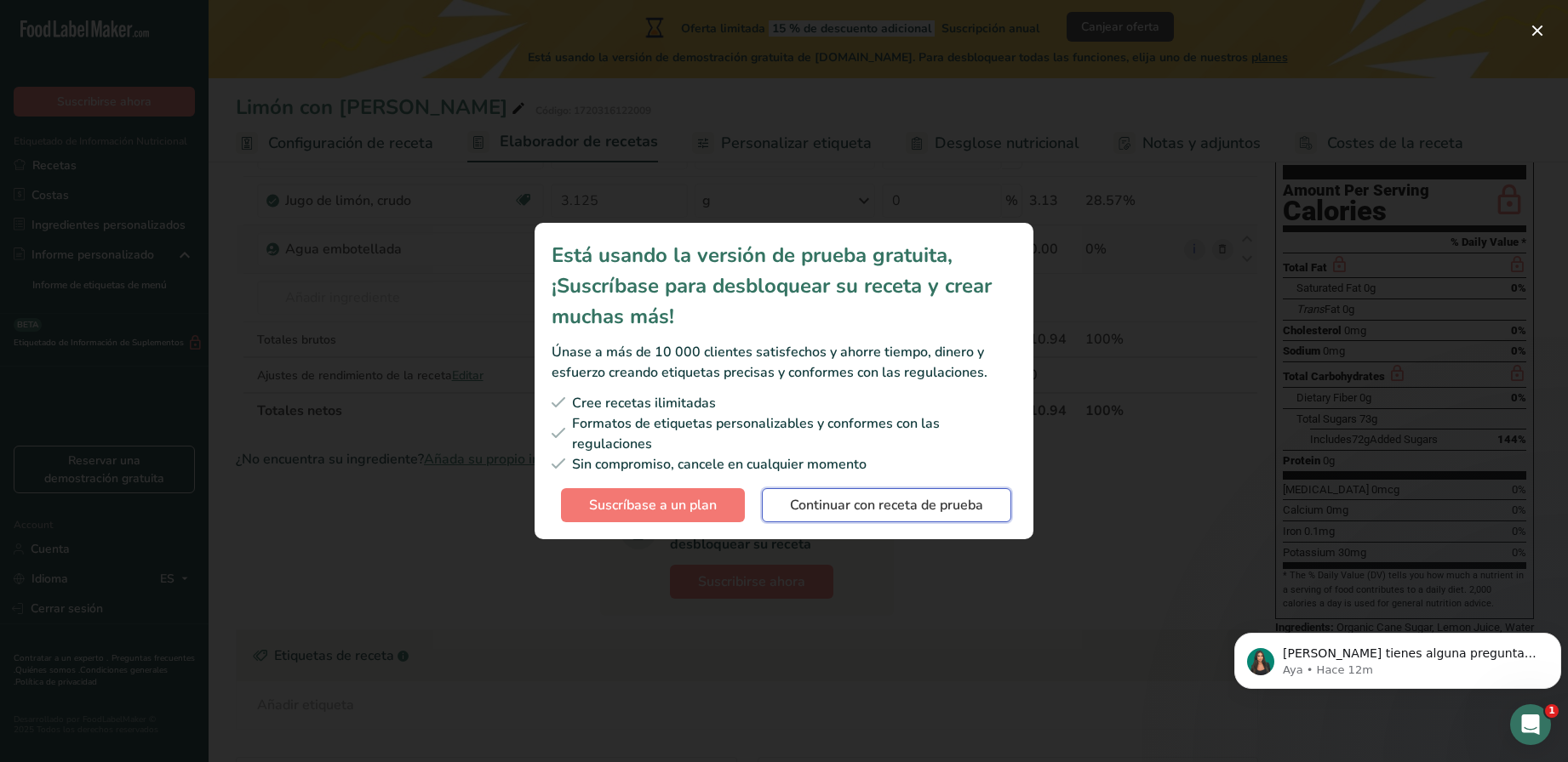
click at [887, 503] on span "Continuar con receta de prueba" at bounding box center [887, 505] width 193 height 20
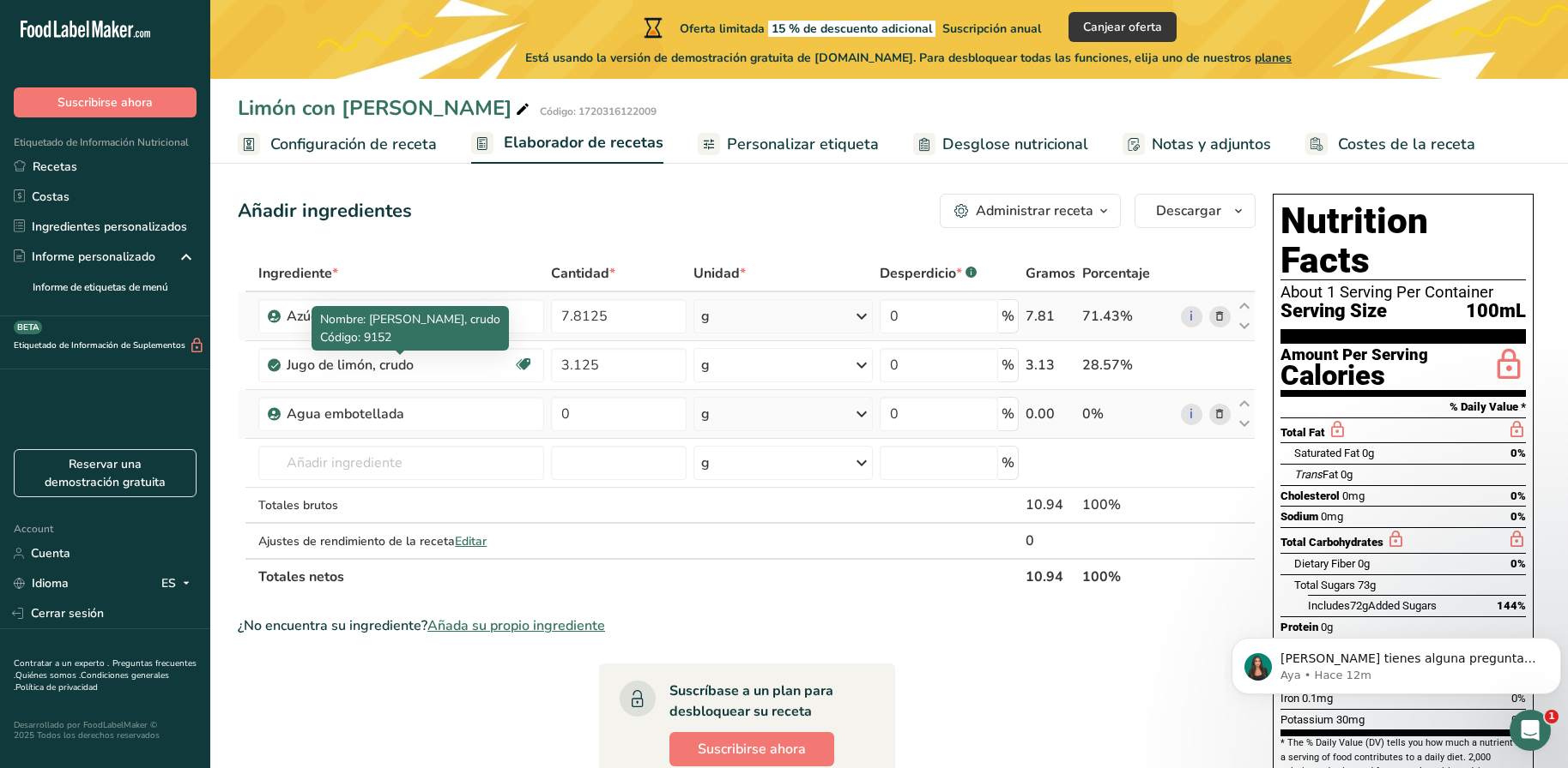
scroll to position [0, 0]
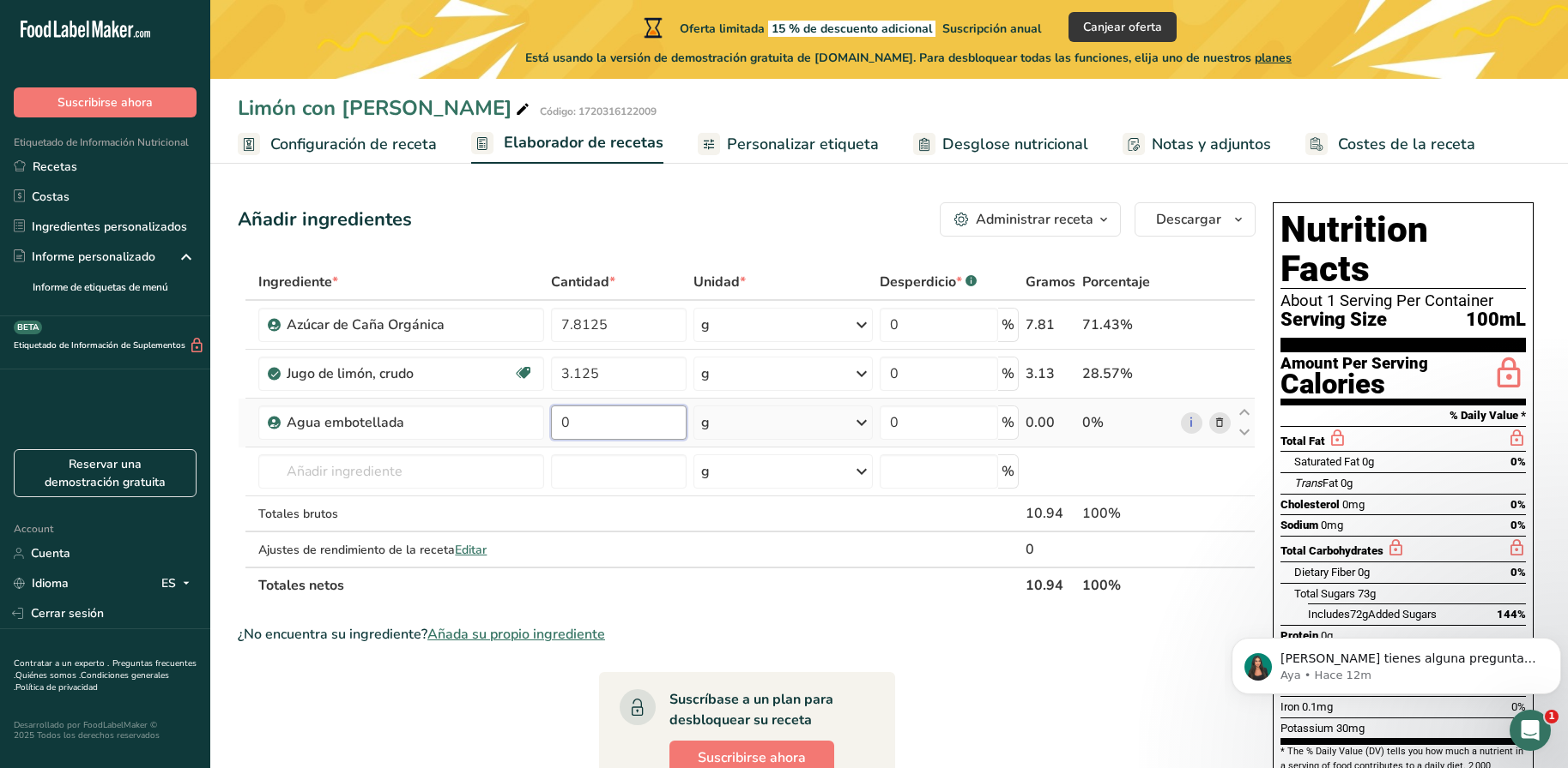
click at [614, 425] on input "0" at bounding box center [619, 422] width 136 height 34
type input "100"
click at [864, 426] on div "Ingrediente * Cantidad * Unidad * Desperdicio * .a-a{fill:#347362;}.b-a{fill:#f…" at bounding box center [746, 433] width 1018 height 339
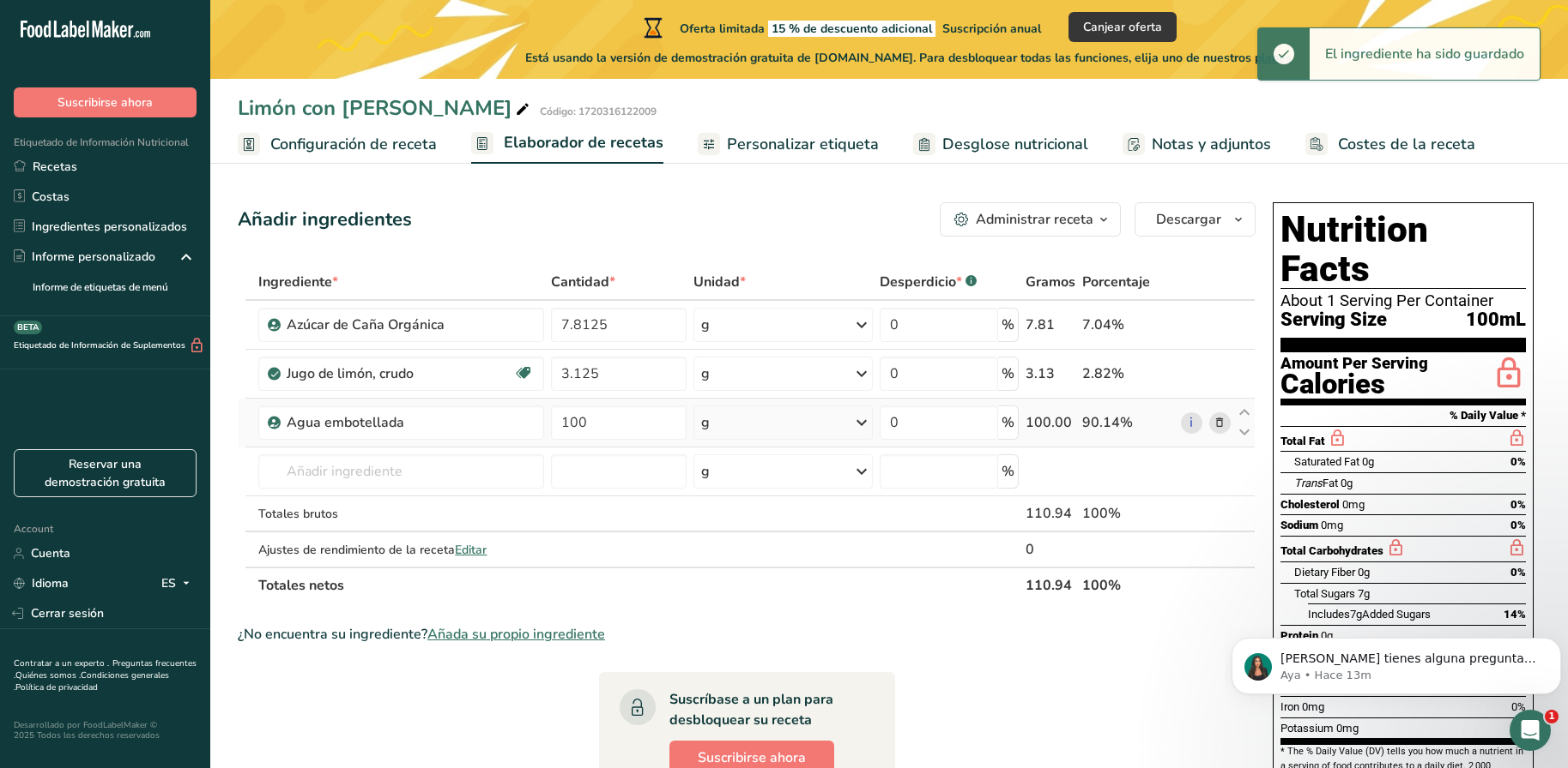
click at [841, 418] on div "g" at bounding box center [782, 422] width 179 height 34
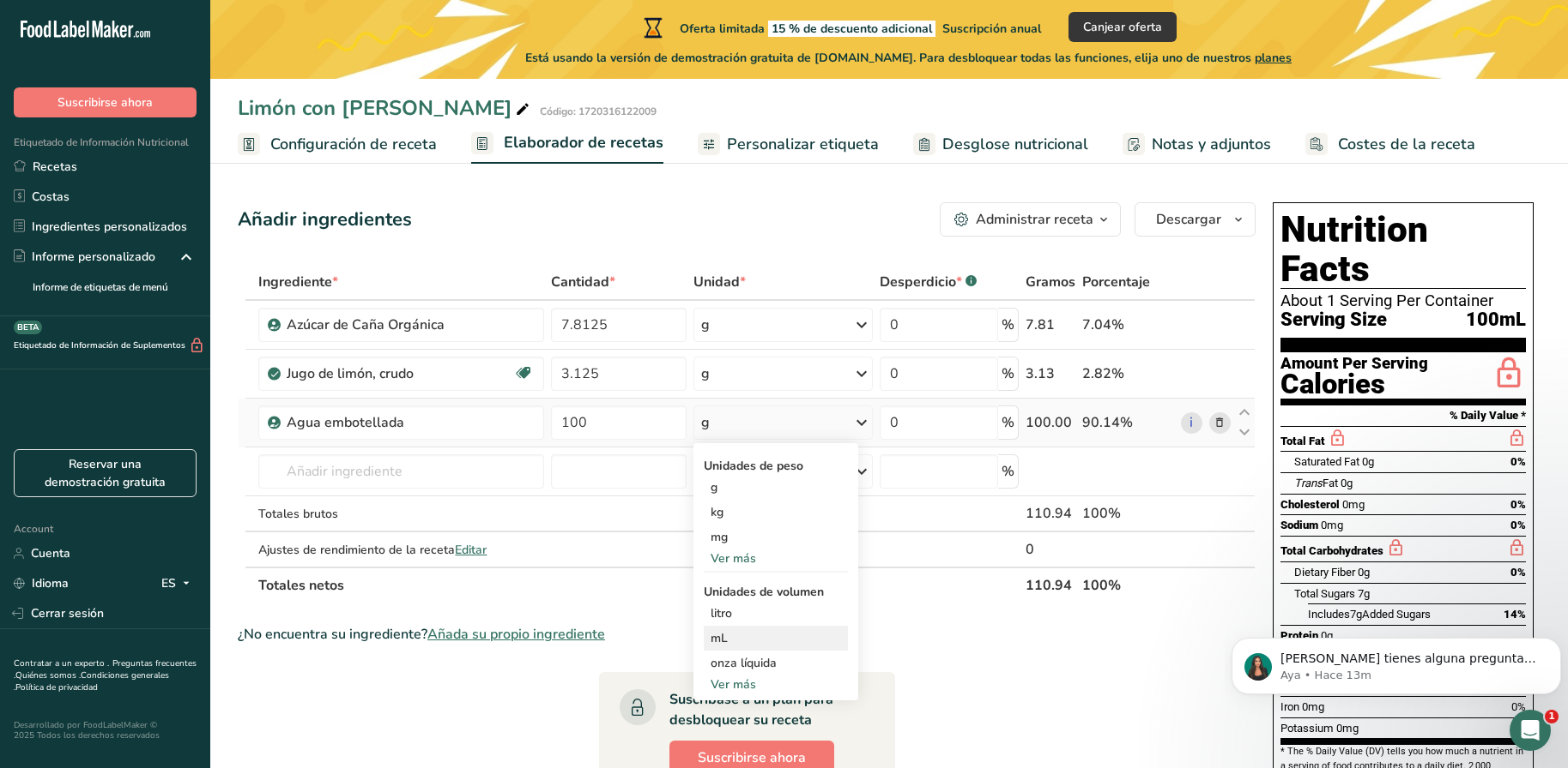
click at [715, 641] on div "mL" at bounding box center [775, 638] width 130 height 18
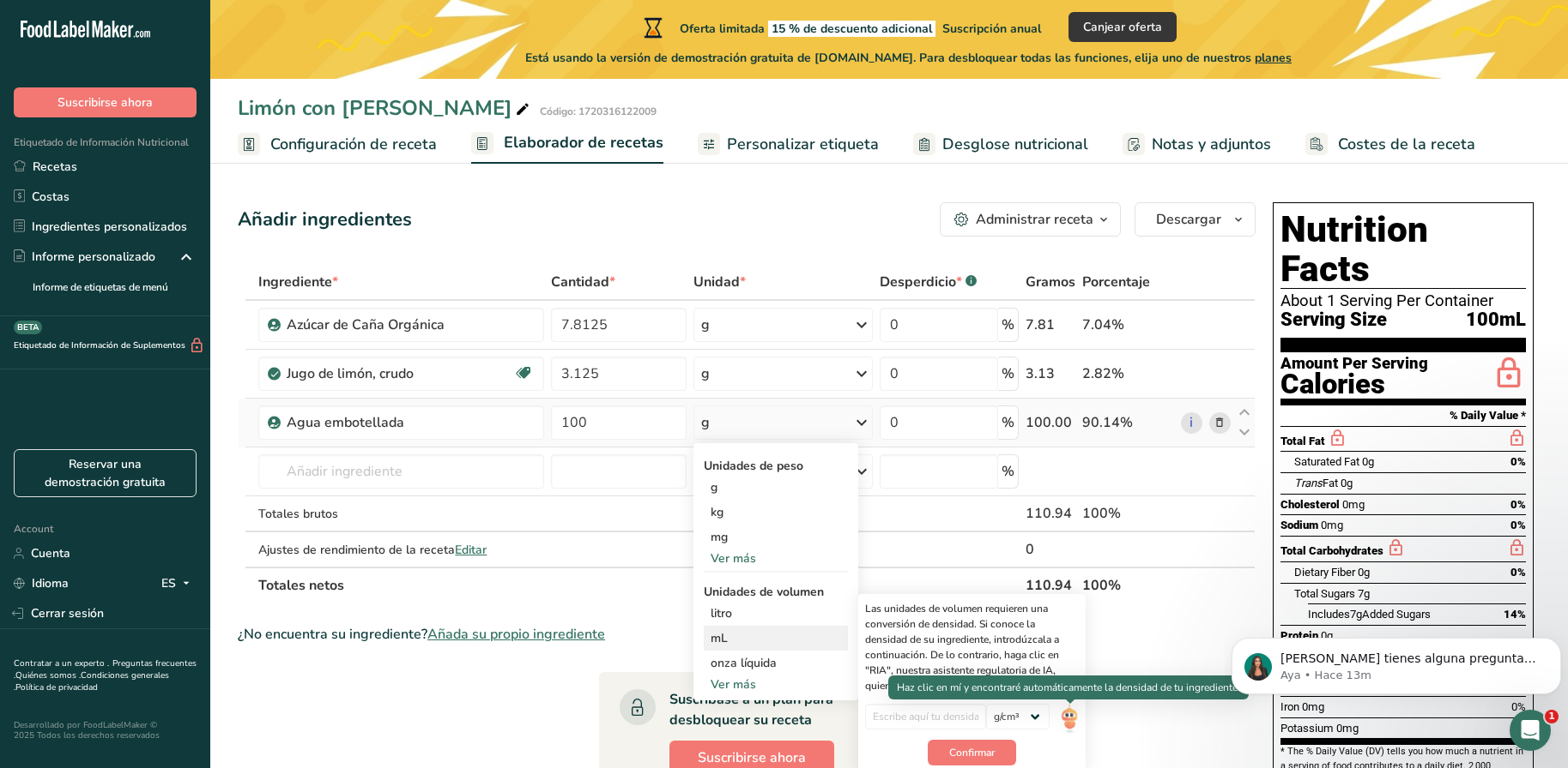
click at [1063, 721] on img at bounding box center [1068, 719] width 18 height 30
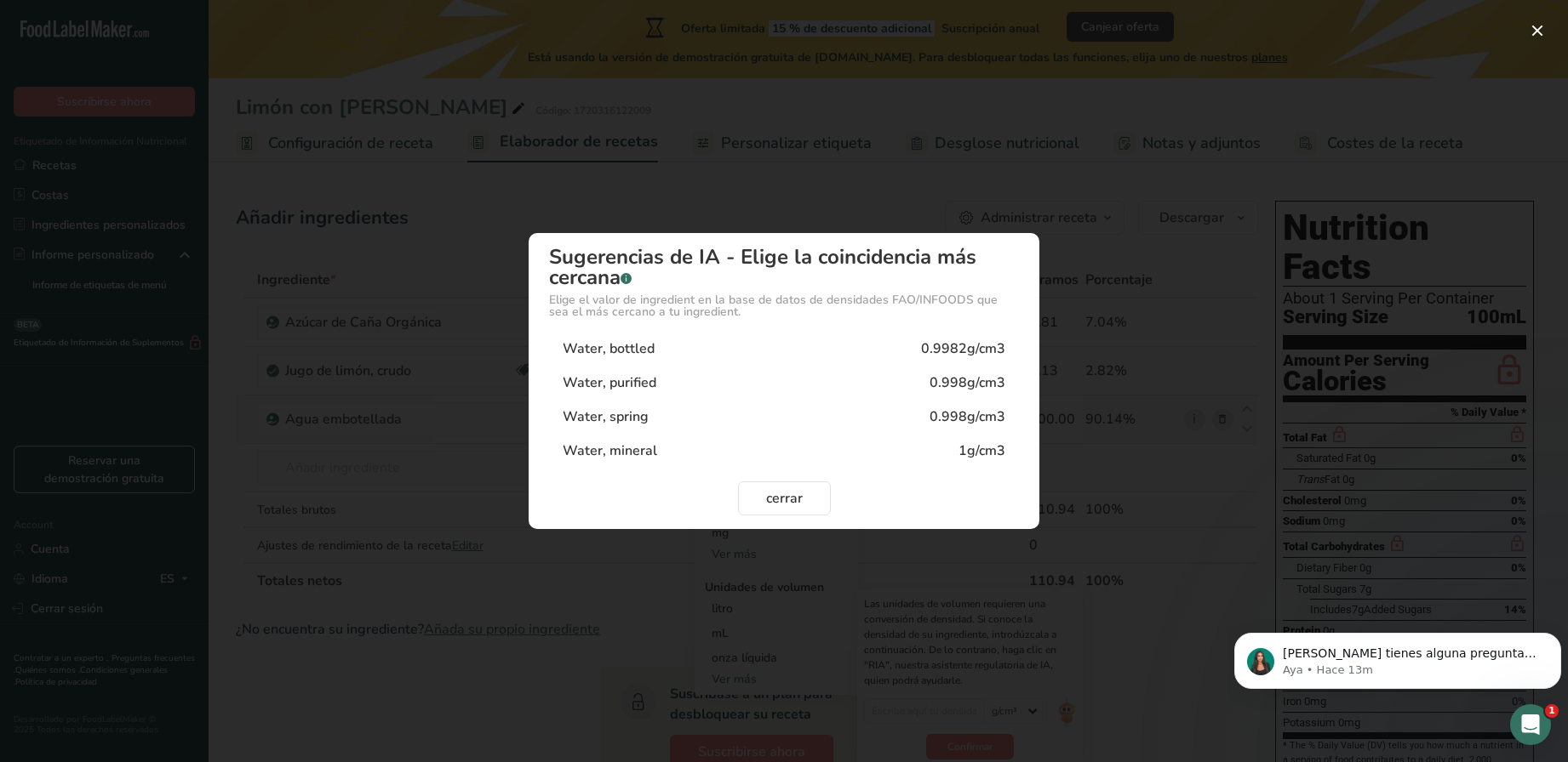
click at [839, 374] on div "Water, purified 0.998g/cm3" at bounding box center [784, 382] width 470 height 34
type input "0.998"
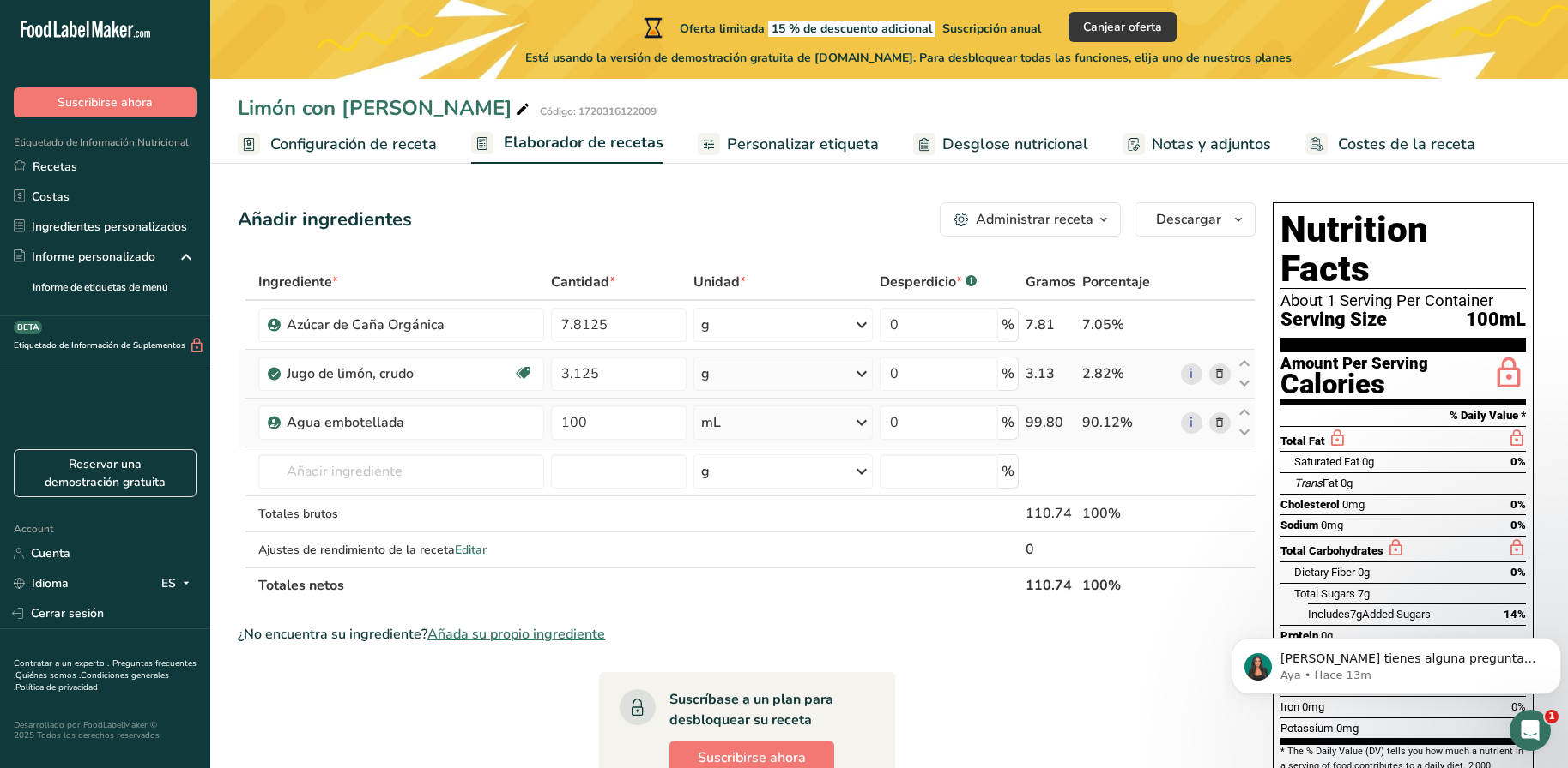
click at [858, 375] on icon at bounding box center [861, 374] width 20 height 31
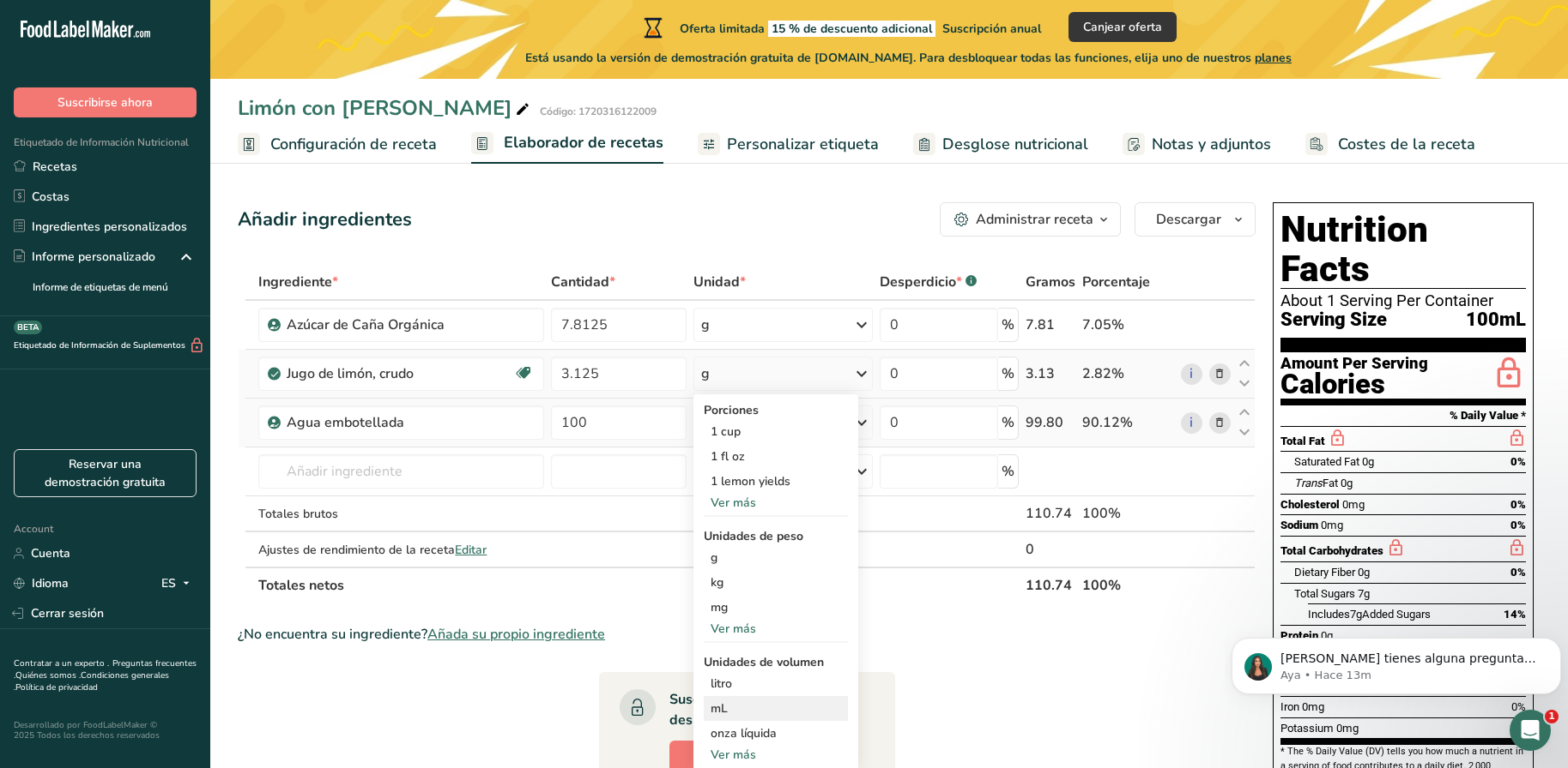
click at [731, 715] on div "mL" at bounding box center [775, 709] width 130 height 18
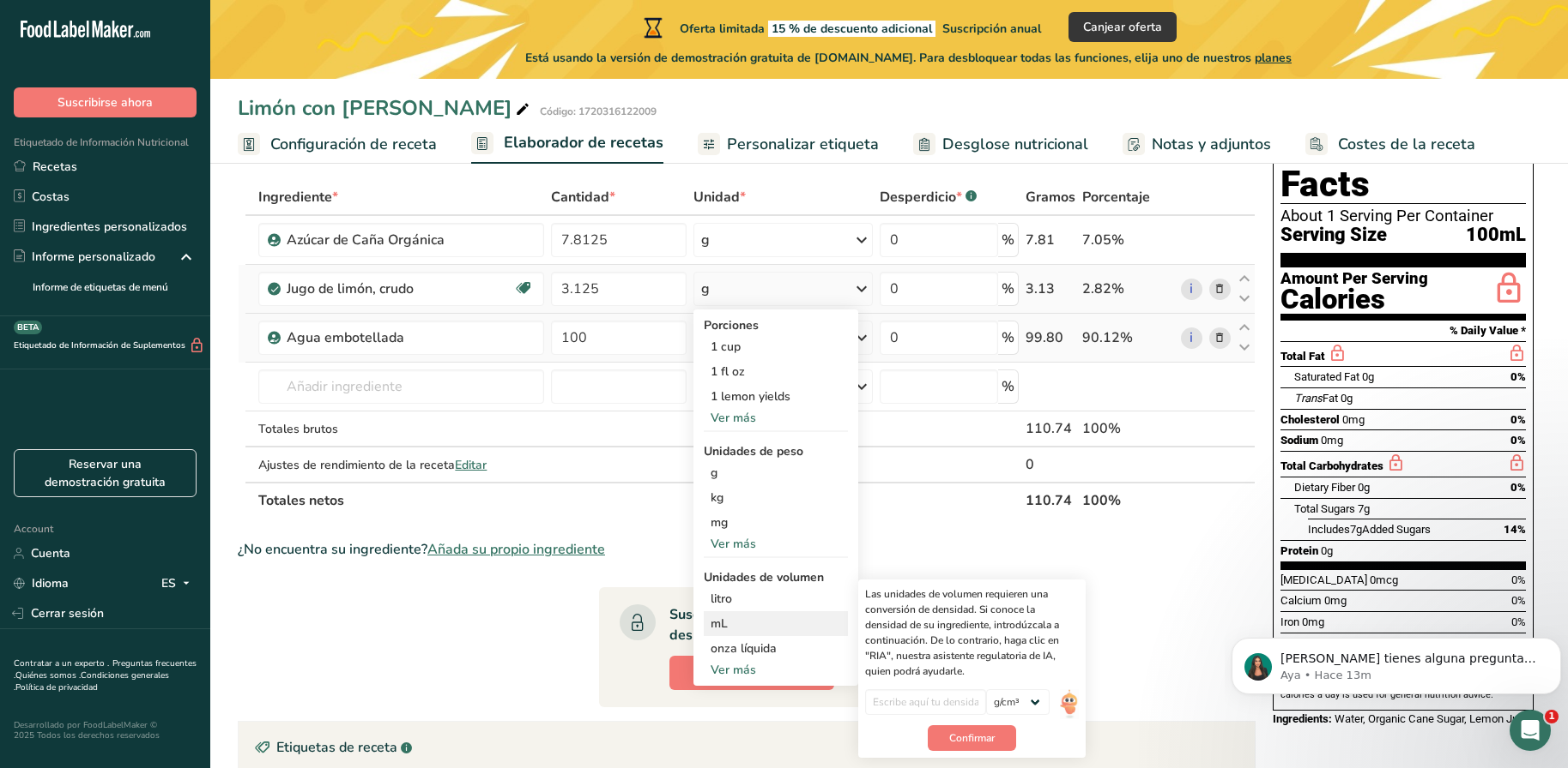
scroll to position [85, 0]
click at [752, 622] on div "mL" at bounding box center [775, 623] width 130 height 18
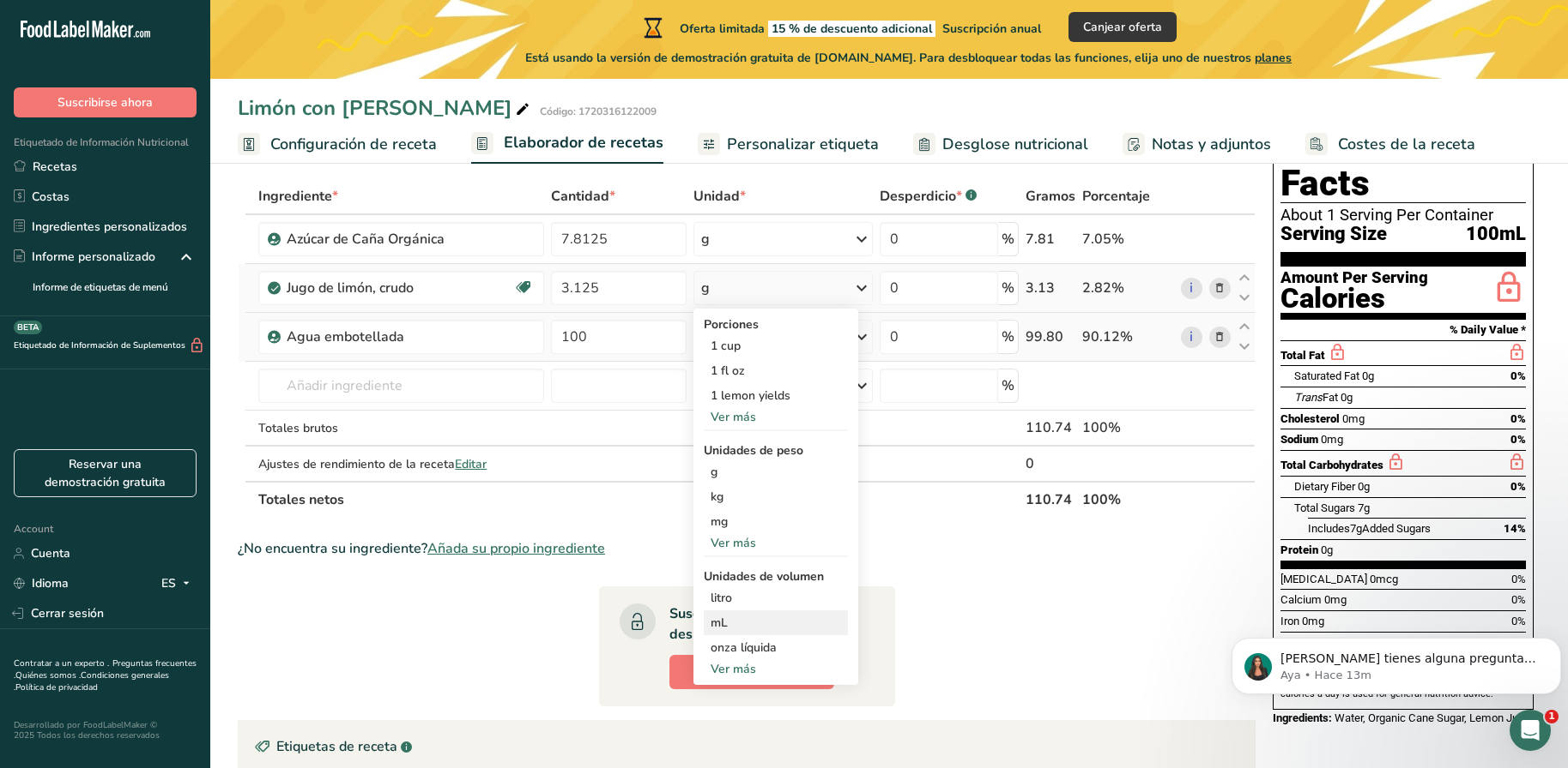
click at [818, 622] on div "mL" at bounding box center [775, 623] width 130 height 18
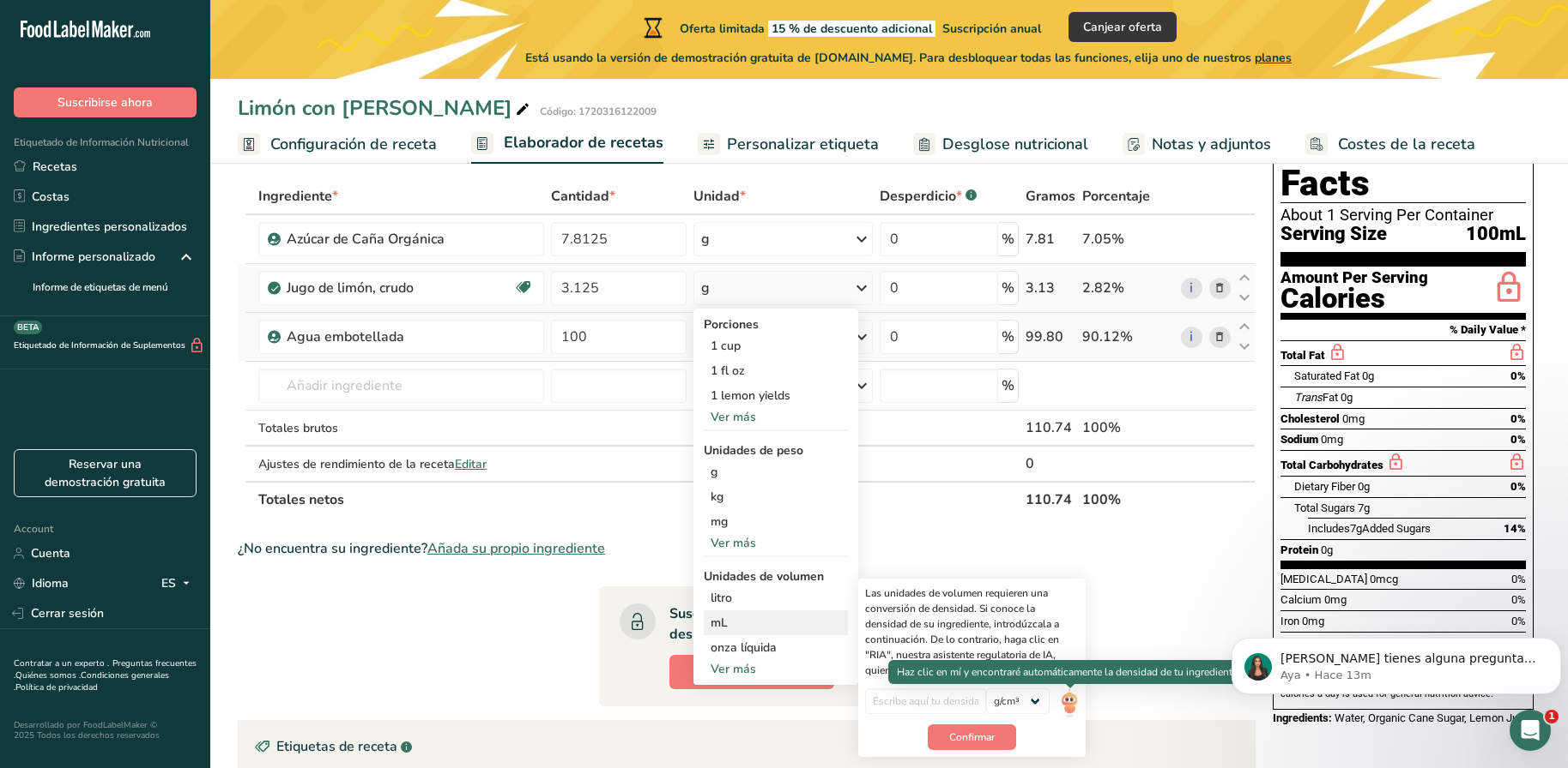
click at [1068, 700] on img at bounding box center [1068, 703] width 18 height 30
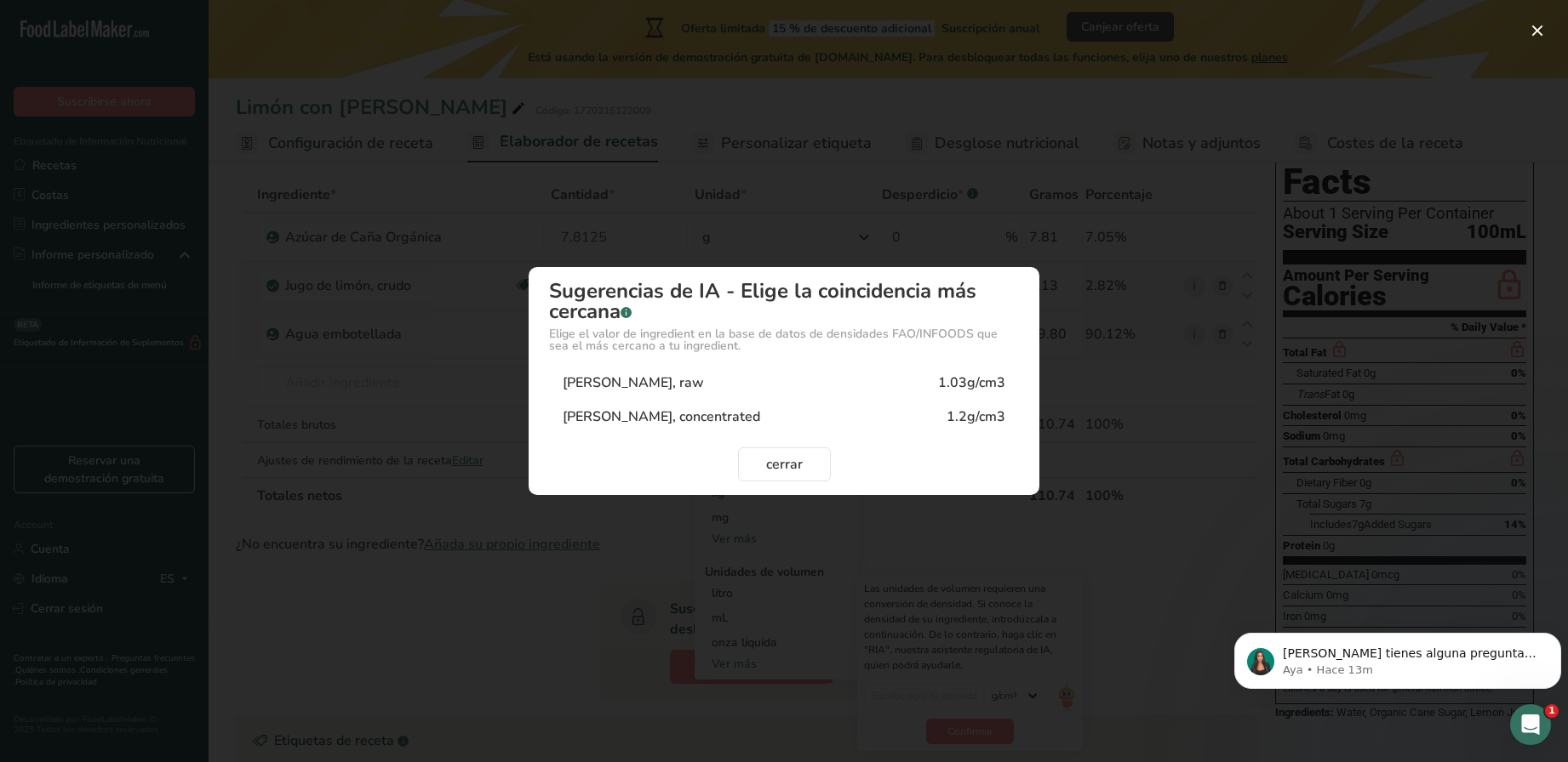
click at [904, 379] on div "Lemon Juice, raw 1.03g/cm3" at bounding box center [784, 382] width 470 height 34
type input "1.03"
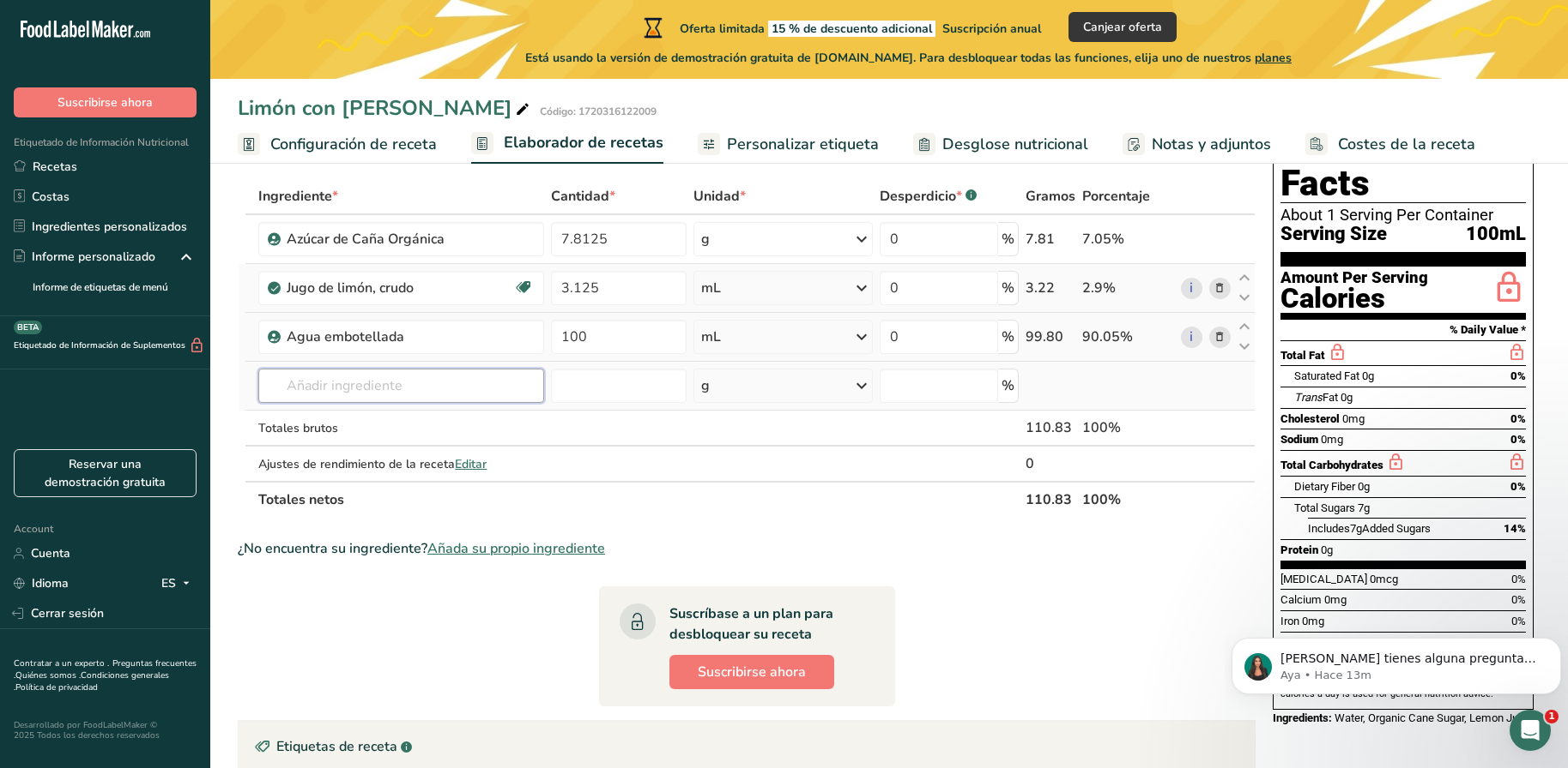
click at [448, 389] on input "text" at bounding box center [401, 385] width 285 height 34
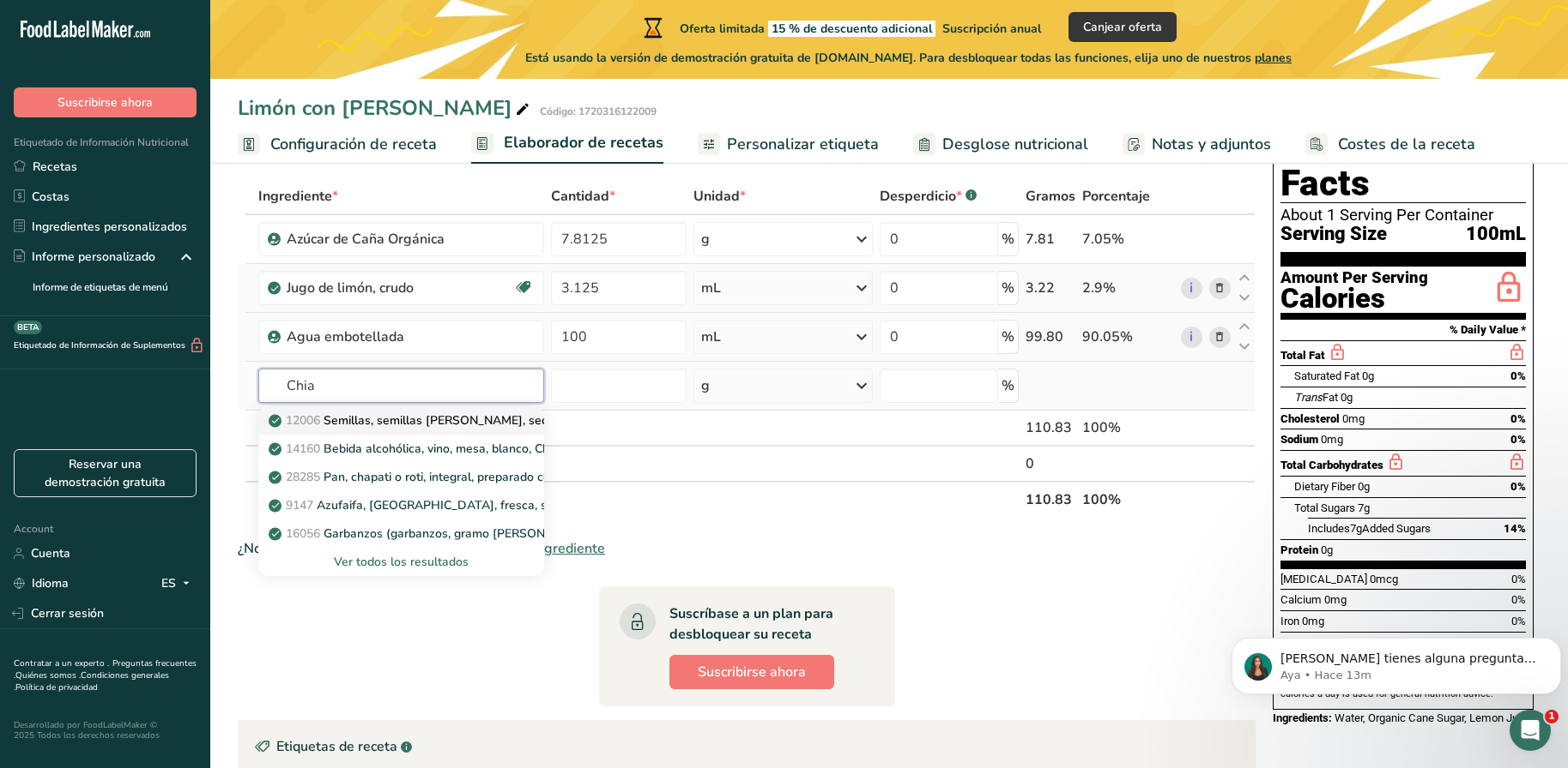
type input "Chia"
click at [436, 419] on p "12006 Semillas, semillas [PERSON_NAME], secas." at bounding box center [417, 420] width 291 height 18
type input "Seeds, chia seeds, dried"
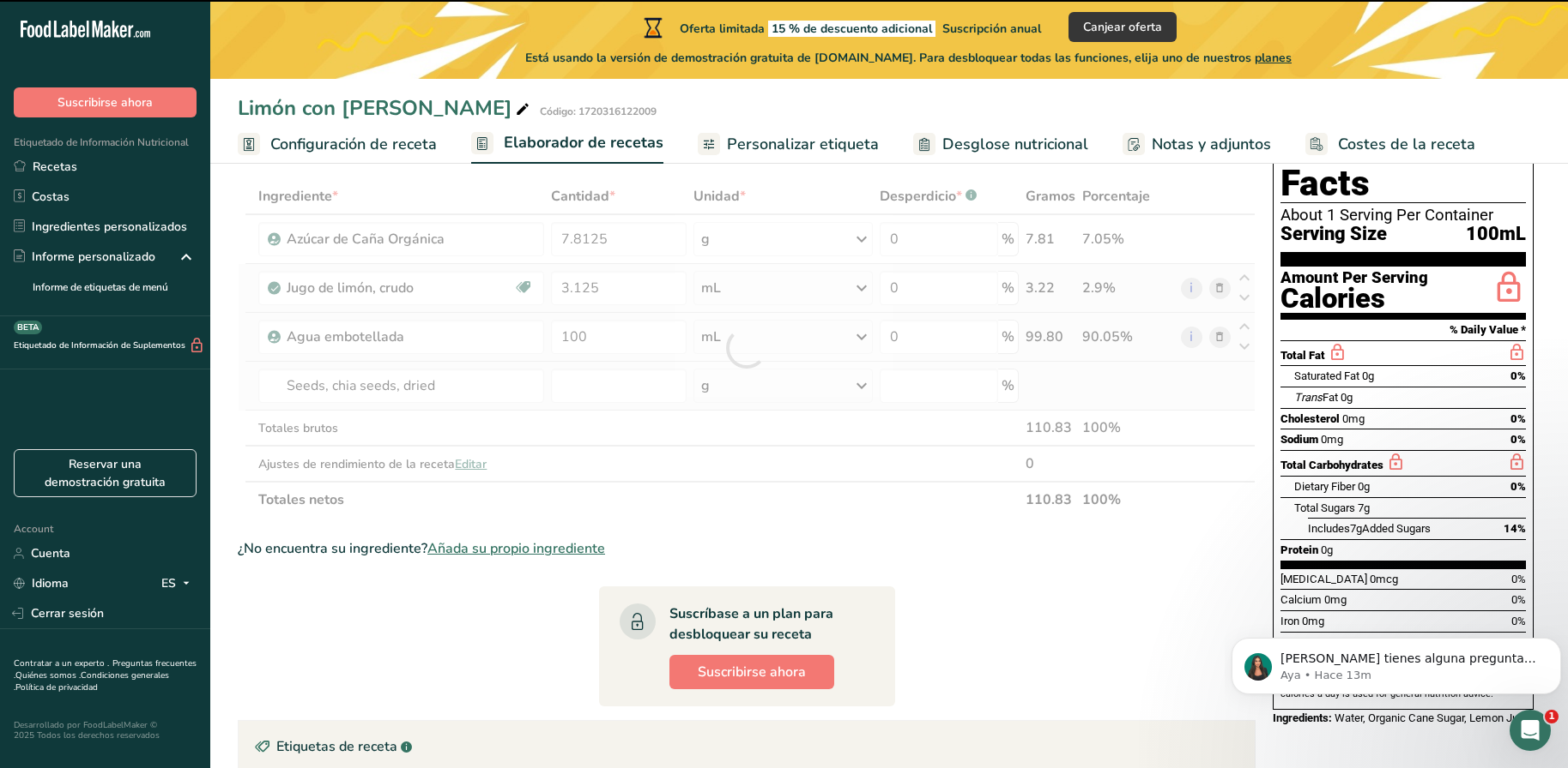
type input "0"
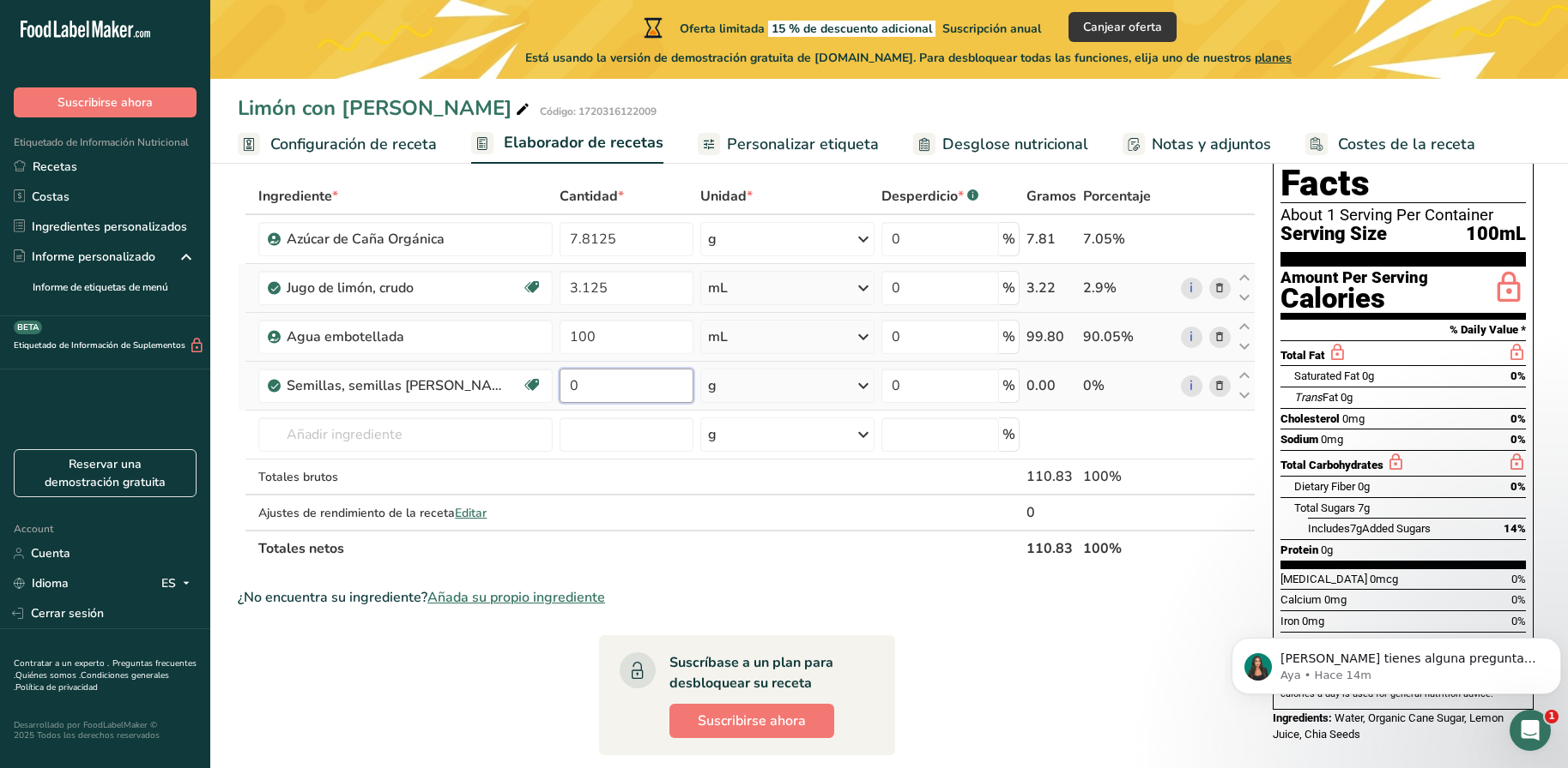
click at [647, 389] on input "0" at bounding box center [626, 385] width 133 height 34
drag, startPoint x: 647, startPoint y: 389, endPoint x: 532, endPoint y: 389, distance: 115.0
click at [532, 389] on tr "Semillas, semillas [PERSON_NAME], secas. Libre de lácteos Libre de gluten [GEOG…" at bounding box center [746, 386] width 1016 height 48
type input "6"
click at [857, 386] on div "Ingrediente * Cantidad * Unidad * Desperdicio * .a-a{fill:#347362;}.b-a{fill:#f…" at bounding box center [746, 372] width 1018 height 389
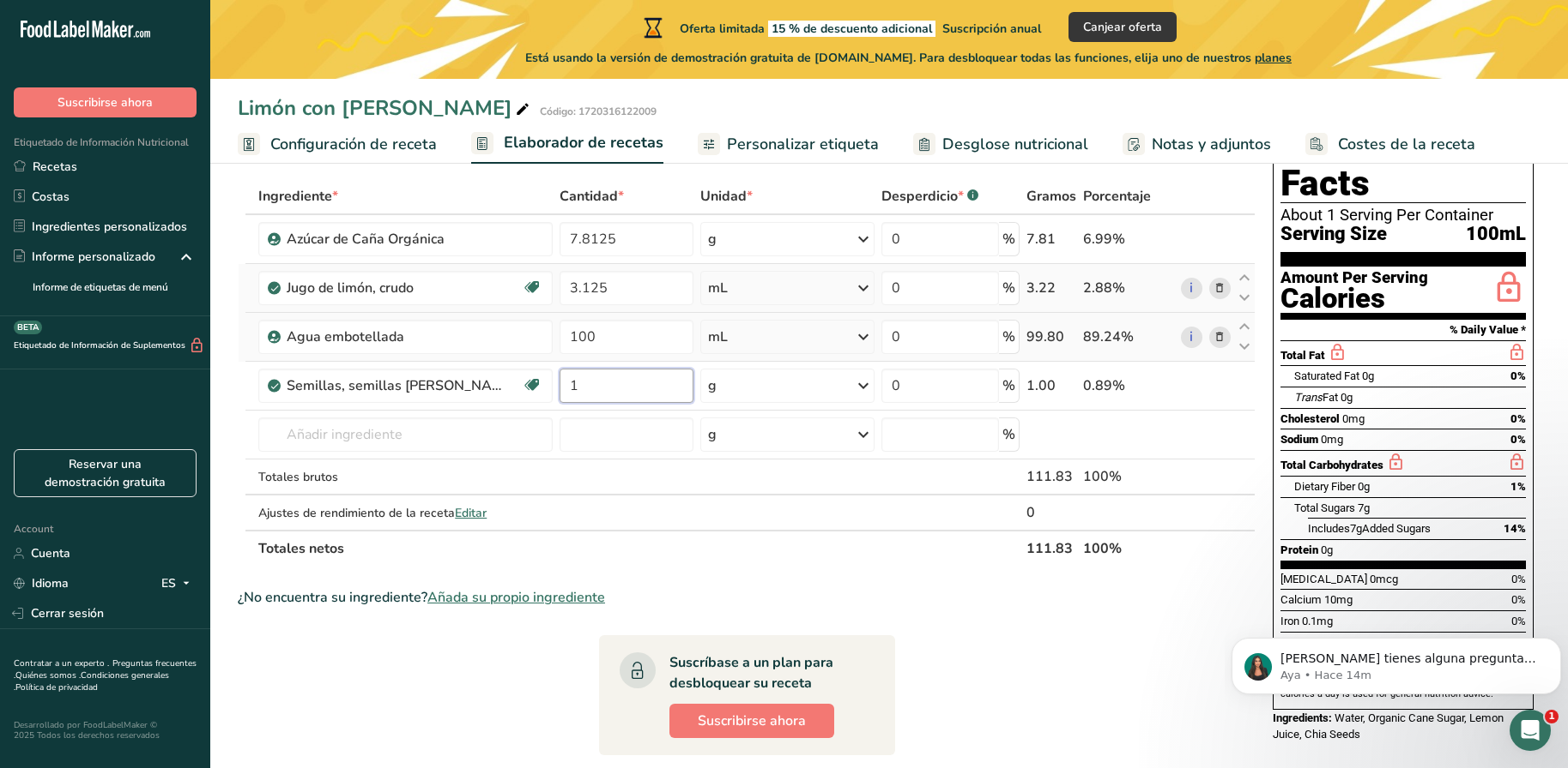
click at [587, 387] on input "1" at bounding box center [626, 385] width 133 height 34
click at [619, 390] on input "1" at bounding box center [626, 385] width 133 height 34
type input "10"
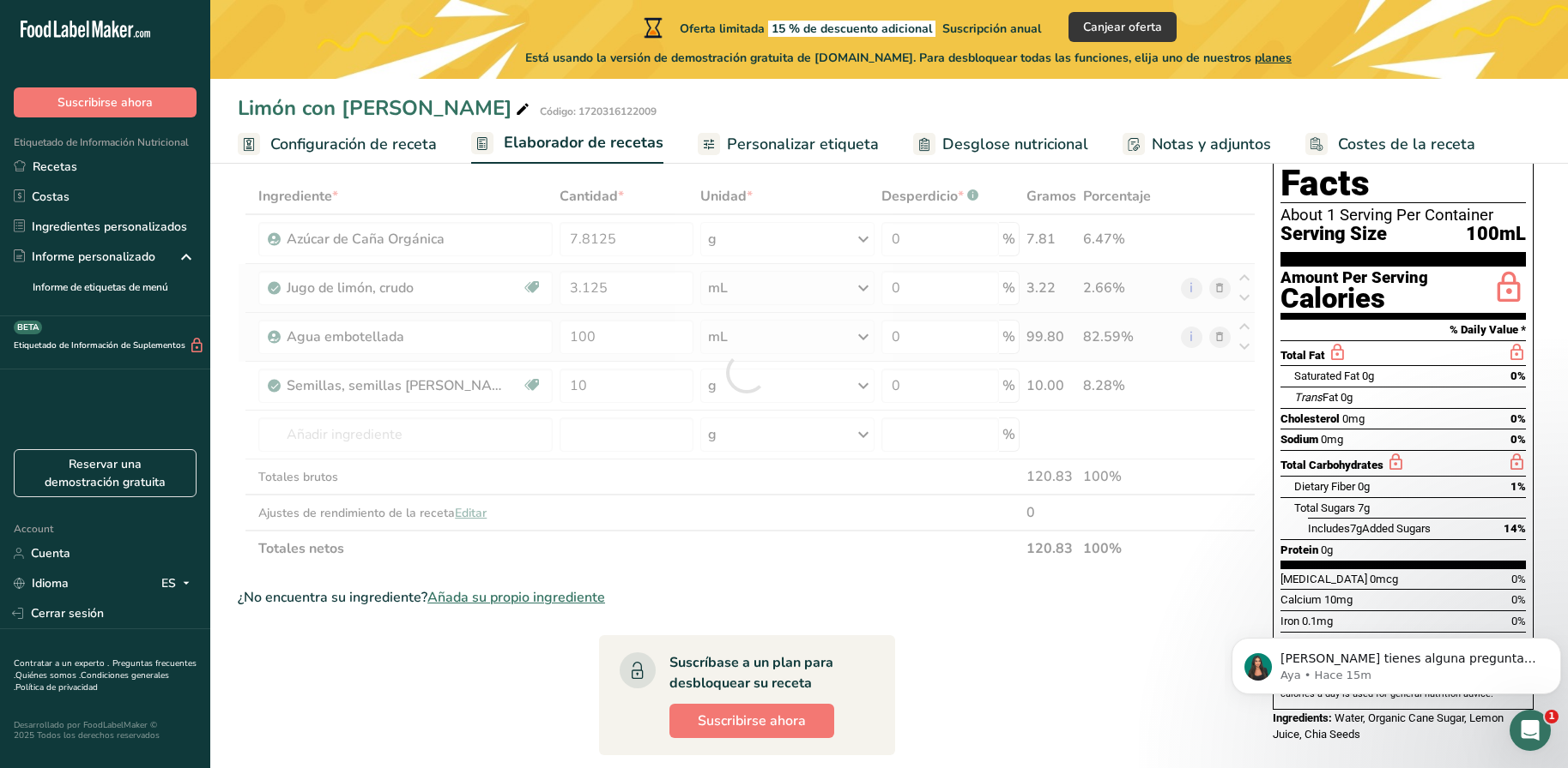
click at [220, 511] on section "Añadir ingredientes Administrar receta Eliminar receta Duplicar receta Escalar …" at bounding box center [889, 634] width 1357 height 1104
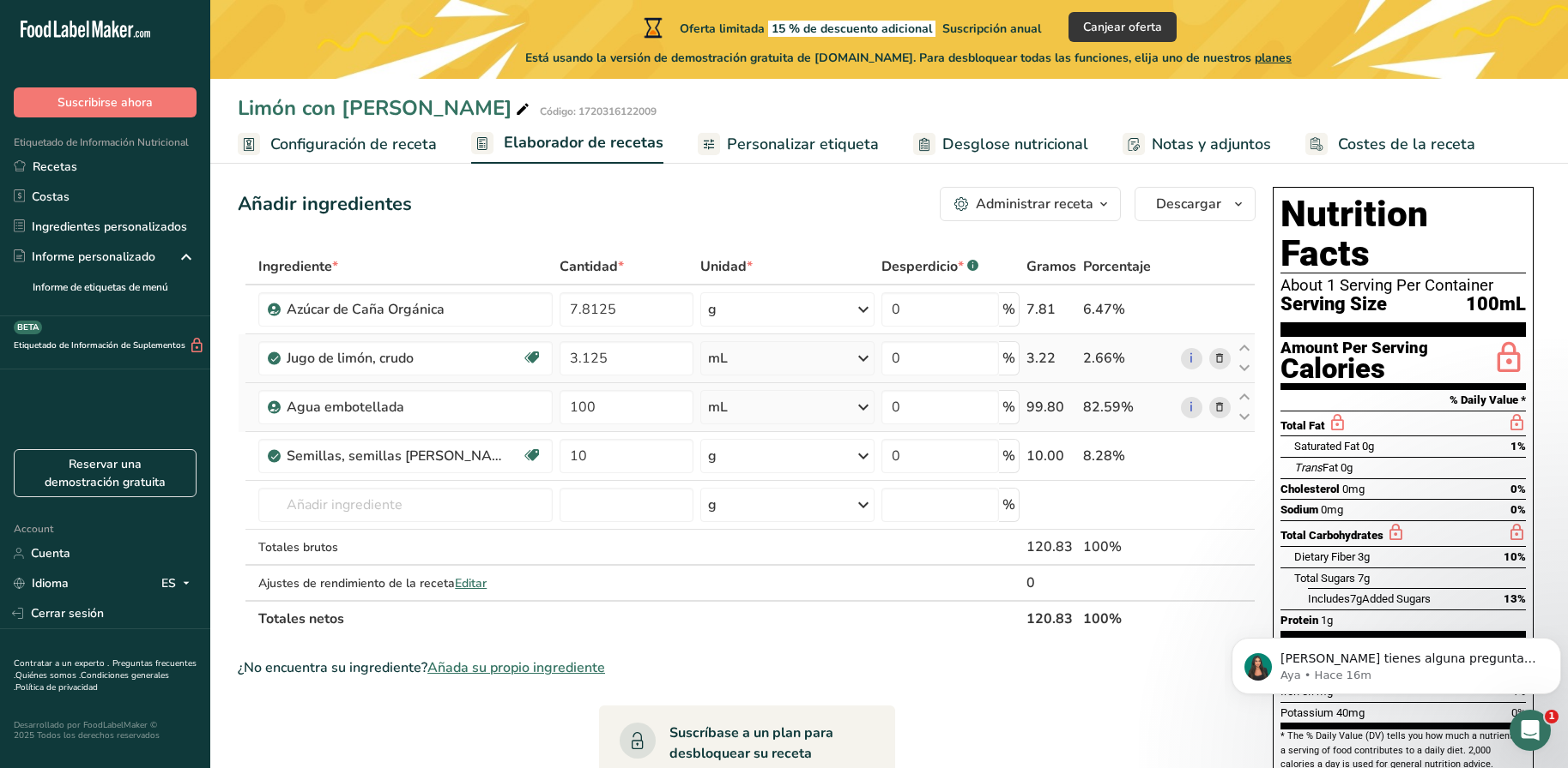
scroll to position [0, 0]
